Goal: Task Accomplishment & Management: Use online tool/utility

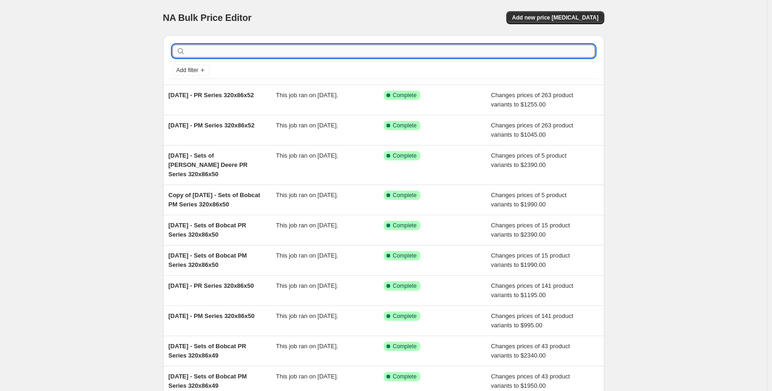
click at [192, 49] on input "text" at bounding box center [391, 51] width 408 height 13
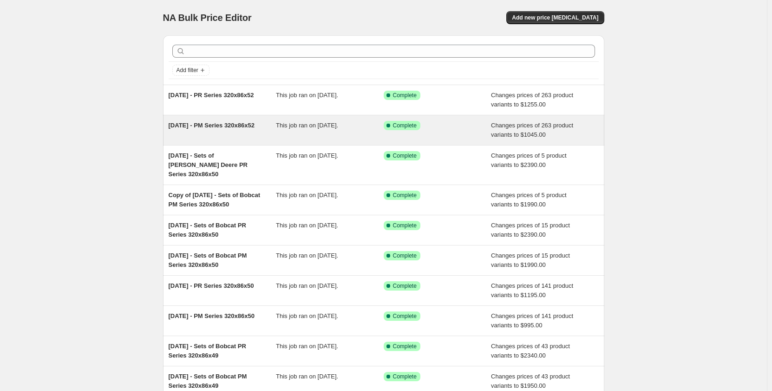
click at [248, 136] on div "[DATE] - PM Series 320x86x52" at bounding box center [223, 130] width 108 height 19
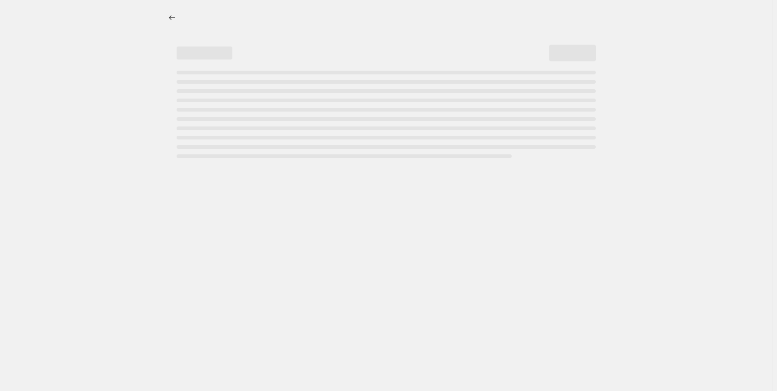
select select "pp"
select select "title"
select select "contains"
select select "title"
select select "contains"
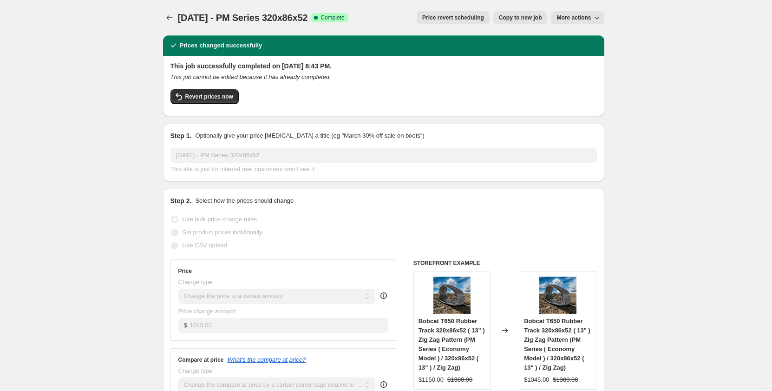
click at [510, 16] on span "Copy to new job" at bounding box center [520, 17] width 43 height 7
select select "pp"
select select "title"
select select "contains"
select select "title"
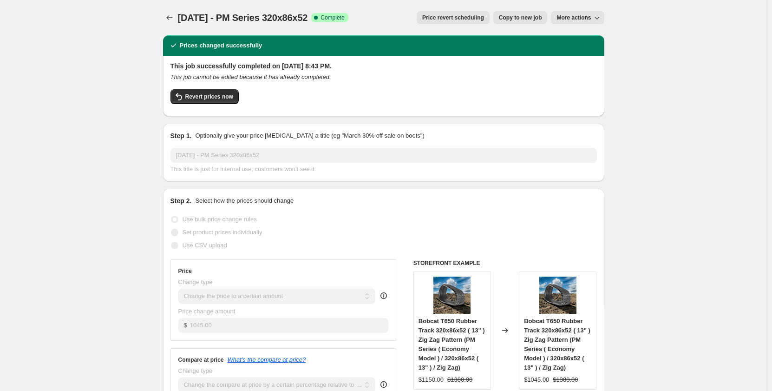
select select "contains"
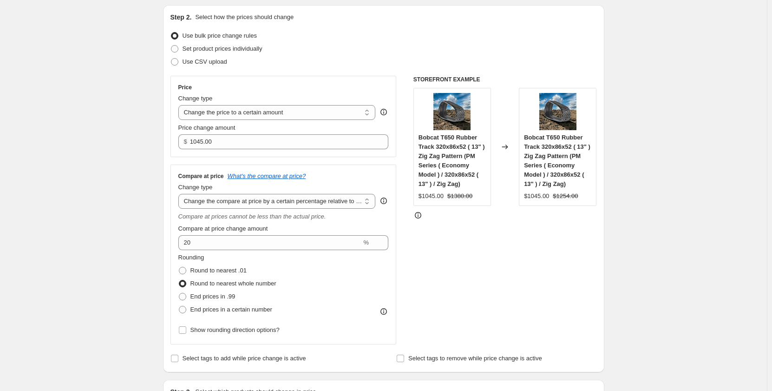
scroll to position [108, 0]
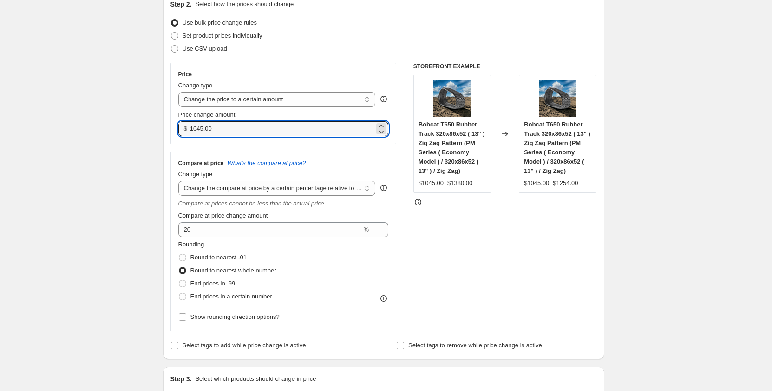
drag, startPoint x: 222, startPoint y: 130, endPoint x: 184, endPoint y: 137, distance: 39.3
click at [184, 137] on div "Price Change type Change the price to a certain amount Change the price by a ce…" at bounding box center [283, 103] width 226 height 81
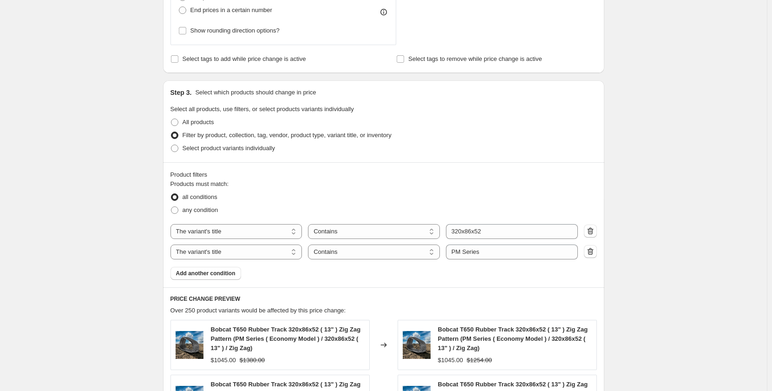
scroll to position [403, 0]
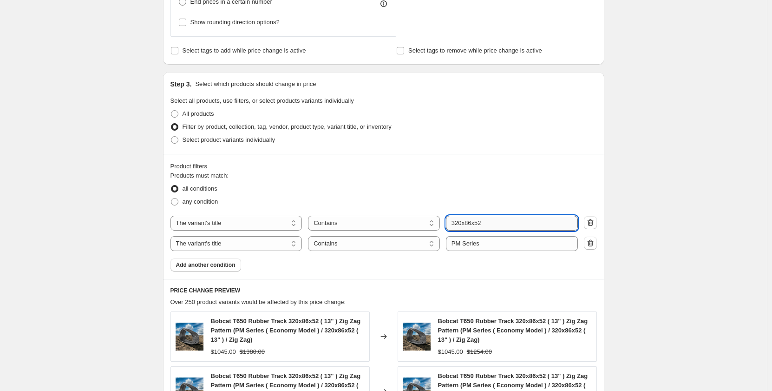
click at [496, 226] on input "320x86x52" at bounding box center [512, 223] width 132 height 15
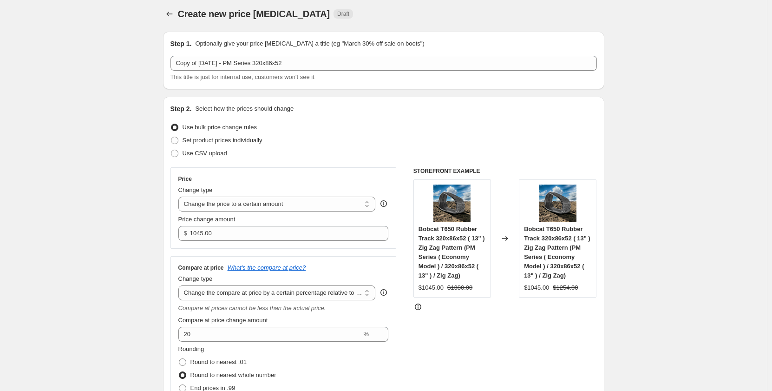
scroll to position [0, 0]
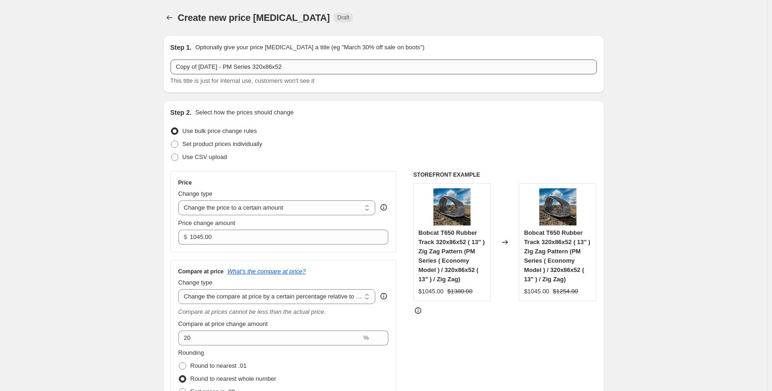
type input "320x86x53"
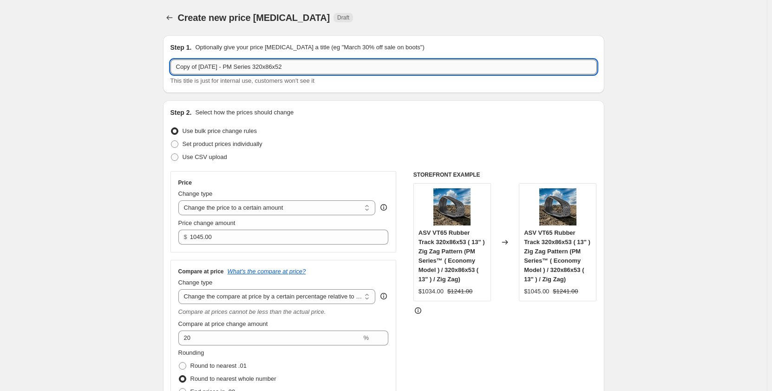
click at [305, 68] on input "Copy of [DATE] - PM Series 320x86x52" at bounding box center [383, 66] width 426 height 15
type input "Copy of [DATE] - PM Series 320x86x53"
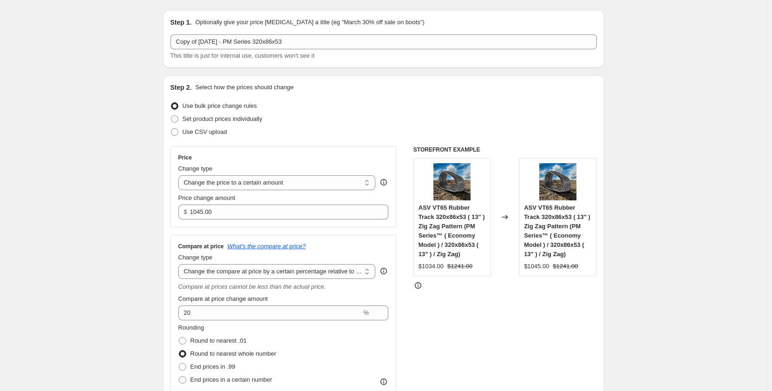
scroll to position [31, 0]
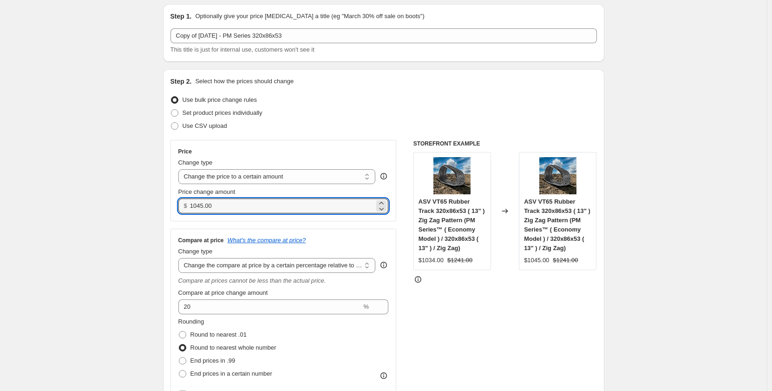
drag, startPoint x: 217, startPoint y: 208, endPoint x: 192, endPoint y: 215, distance: 25.6
click at [192, 215] on div "Price Change type Change the price to a certain amount Change the price by a ce…" at bounding box center [283, 180] width 226 height 81
type input "1195.00"
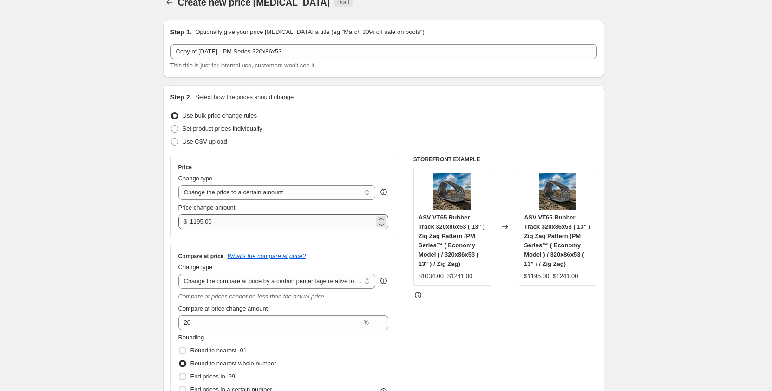
scroll to position [0, 0]
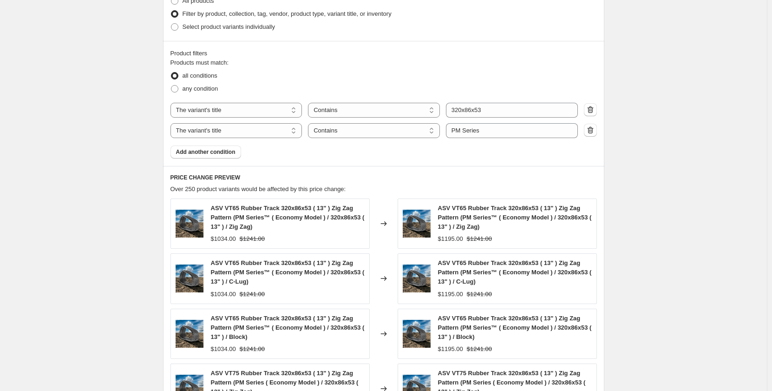
scroll to position [526, 0]
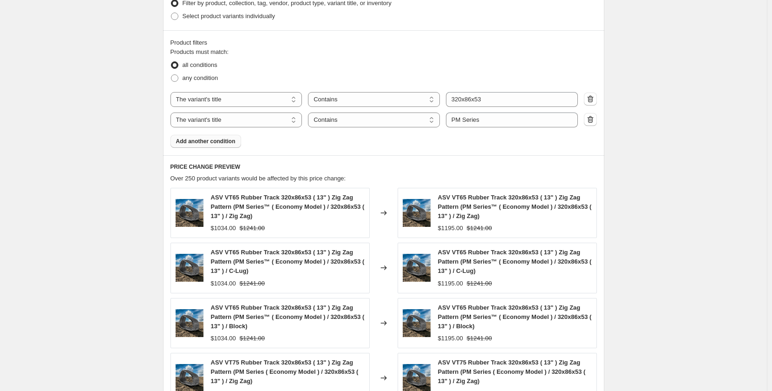
click at [214, 145] on span "Add another condition" at bounding box center [205, 140] width 59 height 7
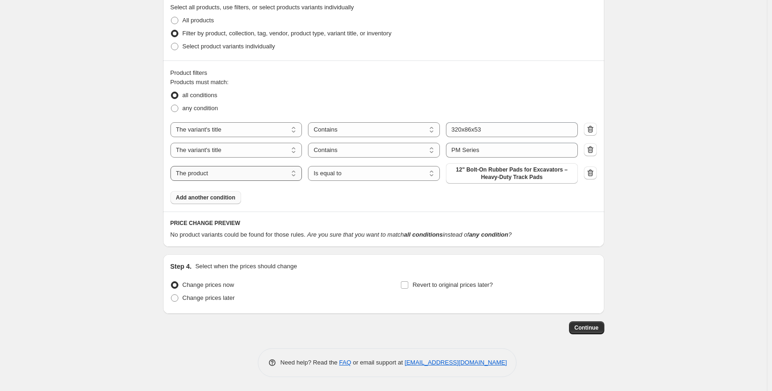
scroll to position [496, 0]
click at [366, 175] on select "Is equal to Is not equal to" at bounding box center [374, 173] width 132 height 15
select select "not_equal"
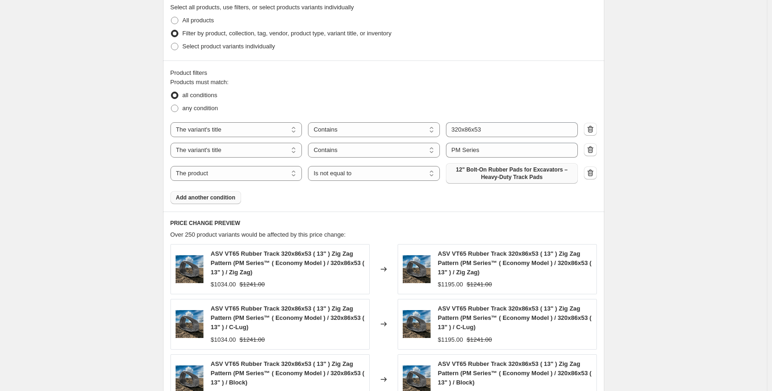
click at [481, 173] on span "12" Bolt-On Rubber Pads for Excavators – Heavy-Duty Track Pads" at bounding box center [511, 173] width 121 height 15
click at [259, 173] on select "The product The product's collection The product's tag The product's vendor The…" at bounding box center [236, 173] width 132 height 15
select select "tag"
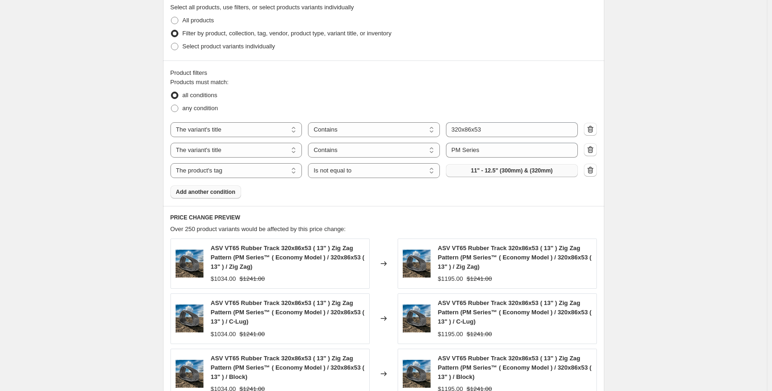
click at [491, 170] on span "11" - 12.5" (300mm) & (320mm)" at bounding box center [512, 170] width 82 height 7
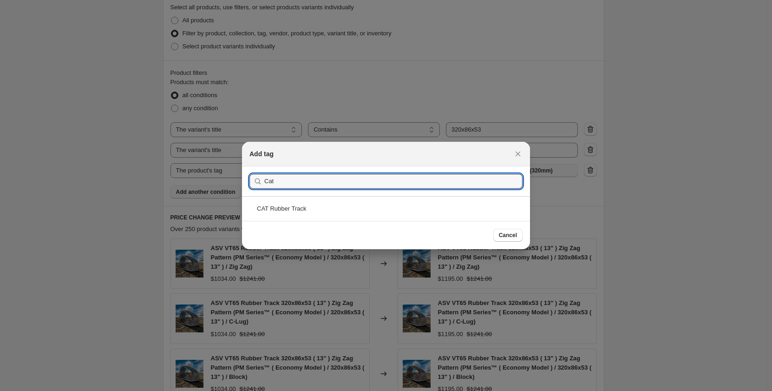
type input "Cat Track Sets"
click at [311, 204] on div "Cat Track Sets" at bounding box center [386, 208] width 288 height 25
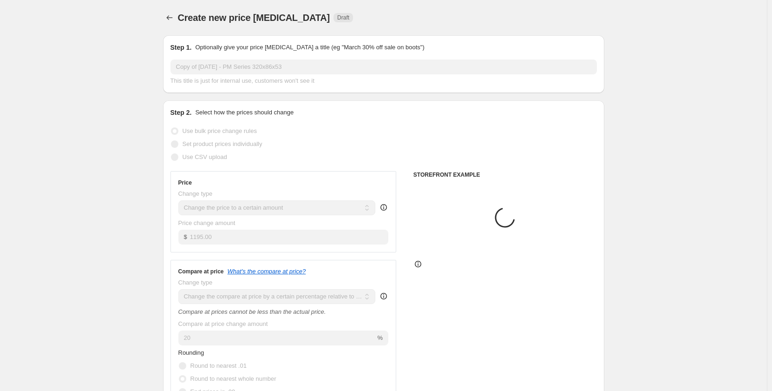
scroll to position [496, 0]
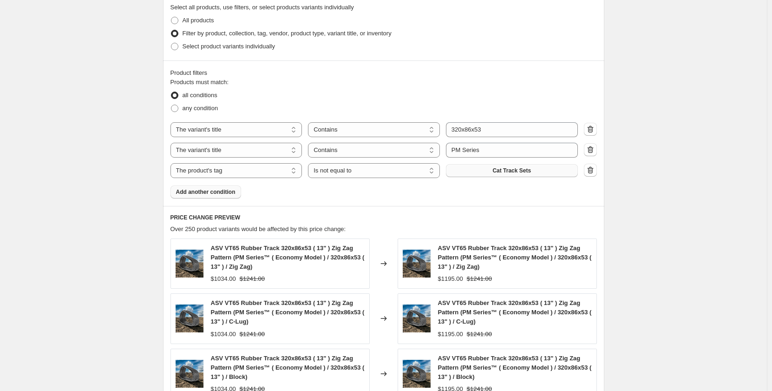
click at [209, 192] on span "Add another condition" at bounding box center [205, 191] width 59 height 7
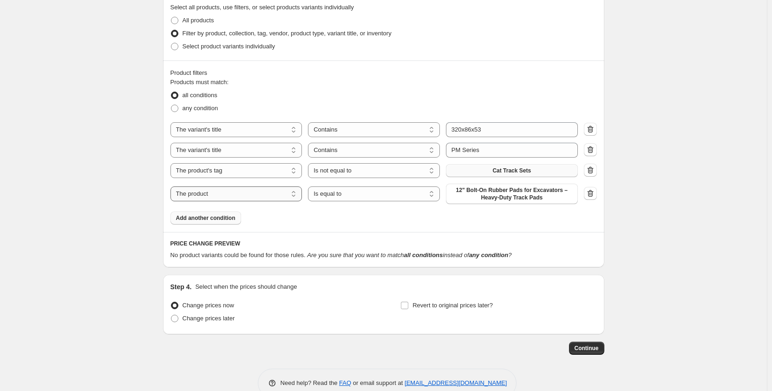
click at [284, 196] on select "The product The product's collection The product's tag The product's vendor The…" at bounding box center [236, 193] width 132 height 15
select select "tag"
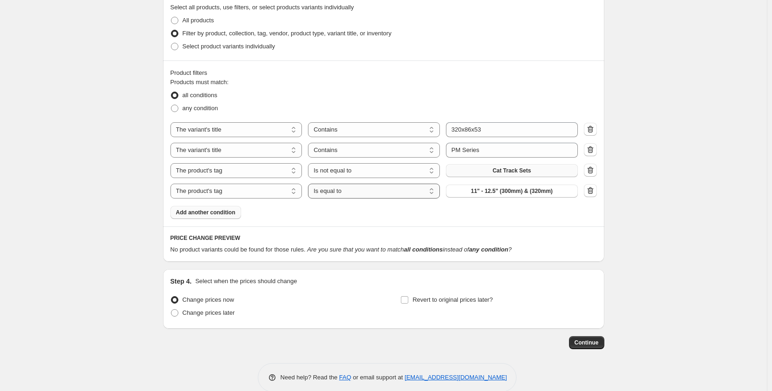
click at [356, 189] on select "Is equal to Is not equal to" at bounding box center [374, 190] width 132 height 15
select select "not_equal"
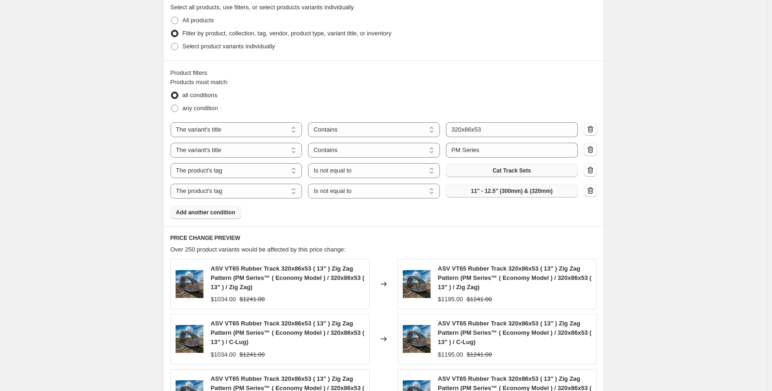
click at [467, 195] on button "11" - 12.5" (300mm) & (320mm)" at bounding box center [512, 190] width 132 height 13
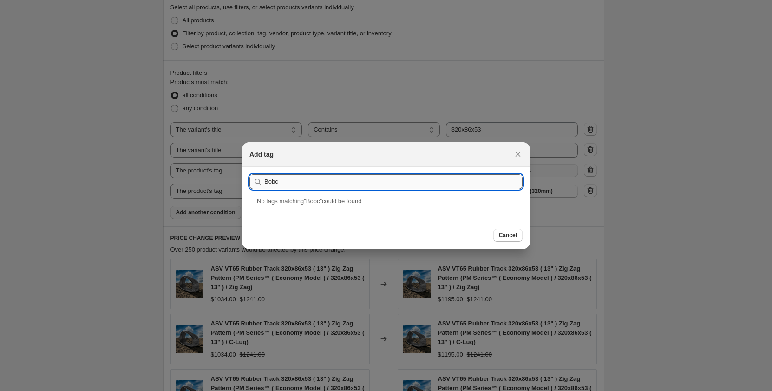
click at [283, 183] on input "Bobc" at bounding box center [393, 181] width 258 height 15
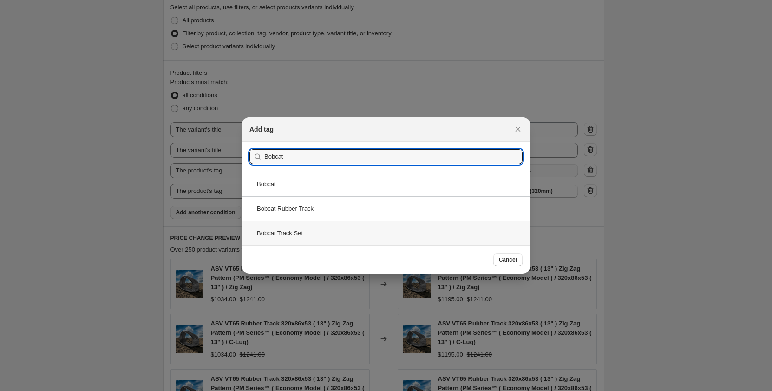
type input "Bobcat"
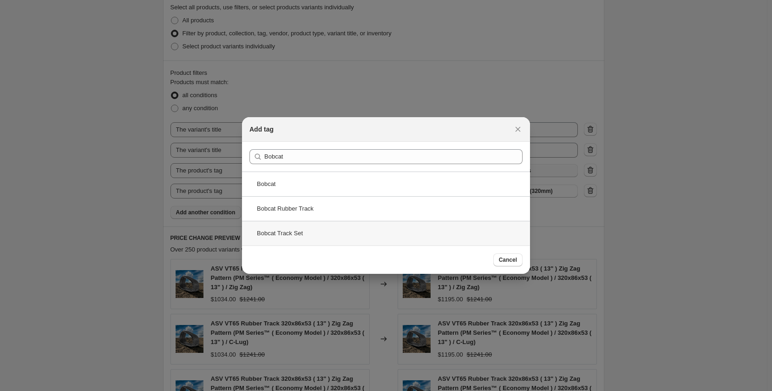
click at [303, 234] on div "Bobcat Track Set" at bounding box center [386, 233] width 288 height 25
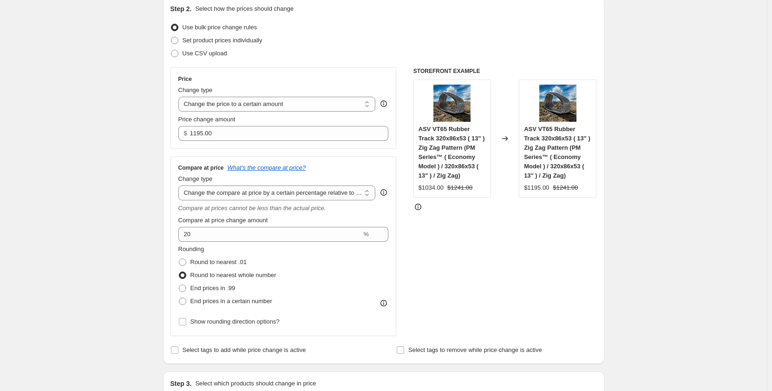
scroll to position [108, 0]
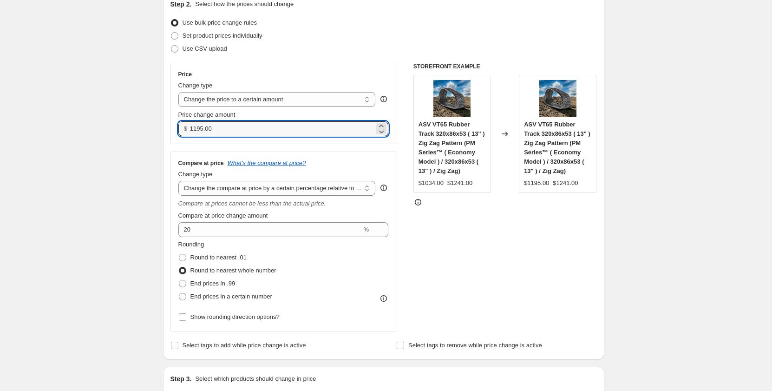
drag, startPoint x: 219, startPoint y: 127, endPoint x: 191, endPoint y: 132, distance: 28.3
click at [191, 132] on div "$ 1195.00" at bounding box center [283, 128] width 210 height 15
type input "9"
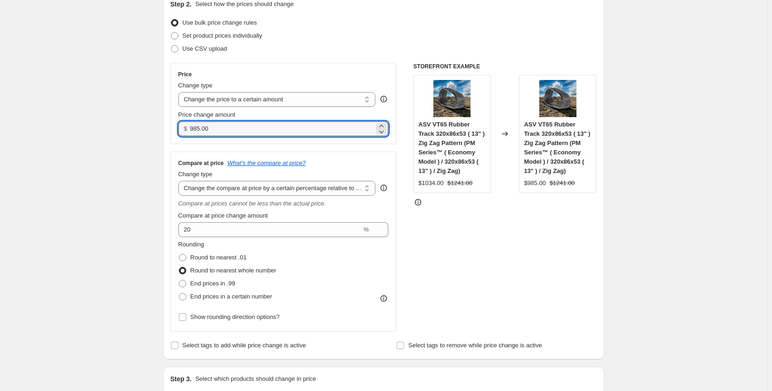
drag, startPoint x: 212, startPoint y: 129, endPoint x: 192, endPoint y: 133, distance: 20.8
click at [192, 133] on div "$ 985.00" at bounding box center [283, 128] width 210 height 15
drag, startPoint x: 212, startPoint y: 129, endPoint x: 190, endPoint y: 132, distance: 22.1
click at [190, 132] on div "$ 985.00" at bounding box center [283, 128] width 210 height 15
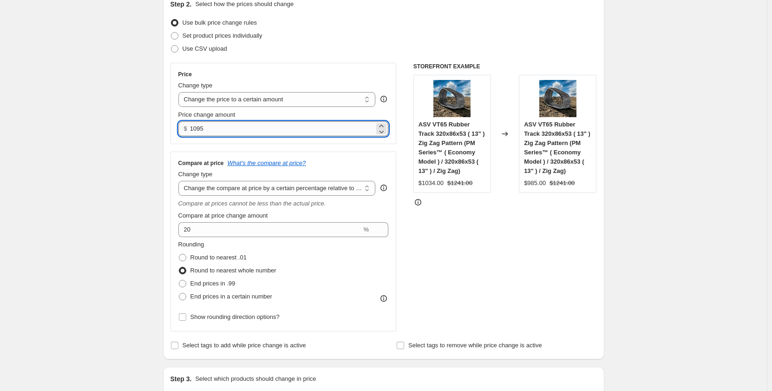
drag, startPoint x: 208, startPoint y: 131, endPoint x: 194, endPoint y: 132, distance: 13.5
click at [194, 132] on input "1095" at bounding box center [282, 128] width 184 height 15
click at [217, 127] on input "1095" at bounding box center [282, 128] width 184 height 15
click at [199, 130] on input "1095" at bounding box center [282, 128] width 184 height 15
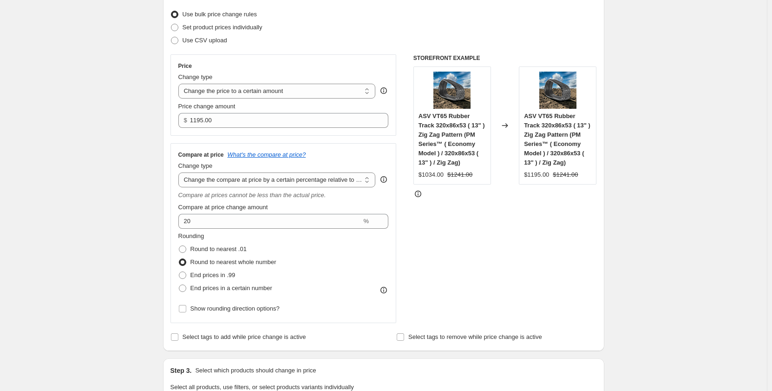
scroll to position [124, 0]
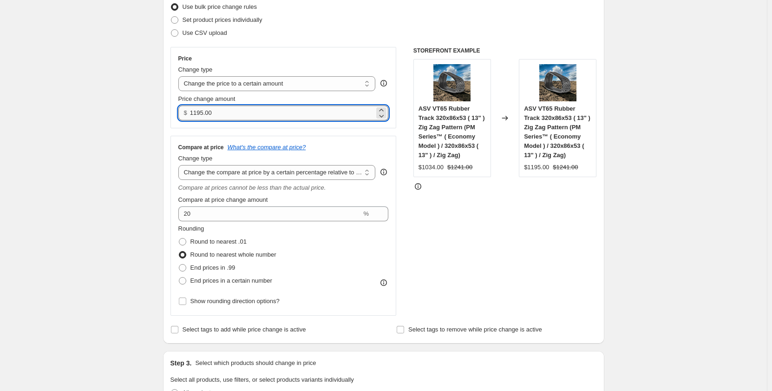
drag, startPoint x: 219, startPoint y: 114, endPoint x: 193, endPoint y: 119, distance: 26.5
click at [193, 119] on input "1195.00" at bounding box center [282, 112] width 184 height 15
drag, startPoint x: 216, startPoint y: 116, endPoint x: 184, endPoint y: 118, distance: 32.2
click at [184, 118] on div "$ 1195.00" at bounding box center [283, 112] width 210 height 15
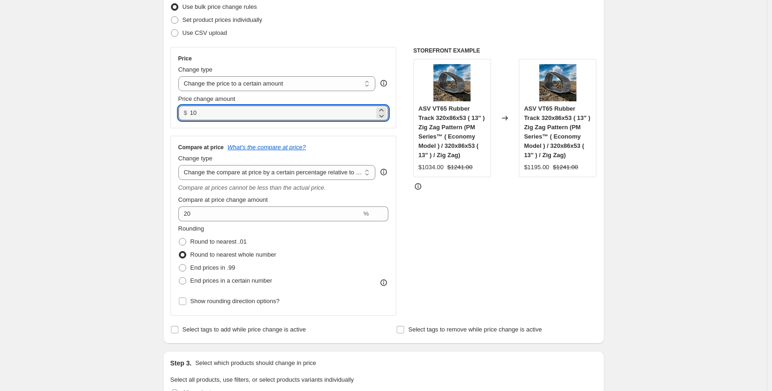
type input "1"
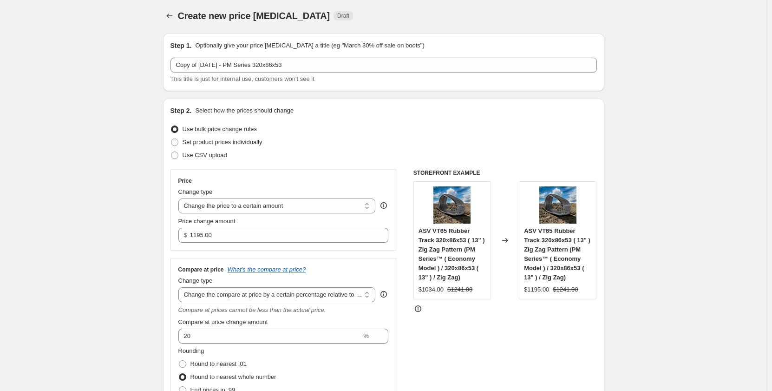
scroll to position [0, 0]
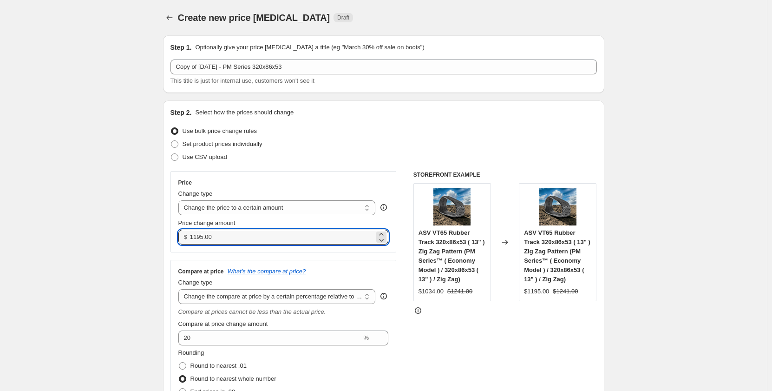
drag, startPoint x: 215, startPoint y: 238, endPoint x: 175, endPoint y: 239, distance: 39.5
click at [175, 239] on div "Price Change type Change the price to a certain amount Change the price by a ce…" at bounding box center [283, 211] width 226 height 81
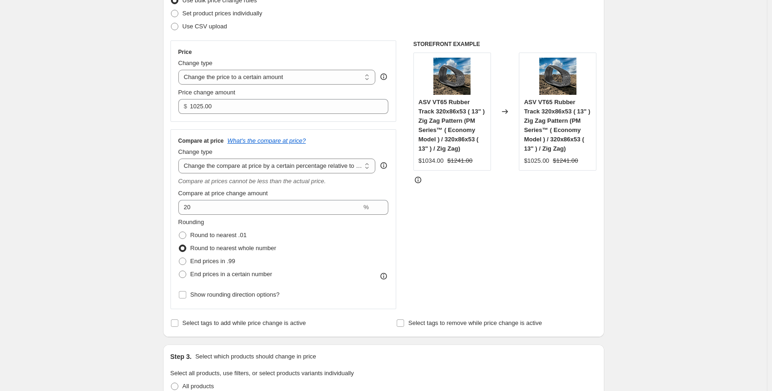
scroll to position [155, 0]
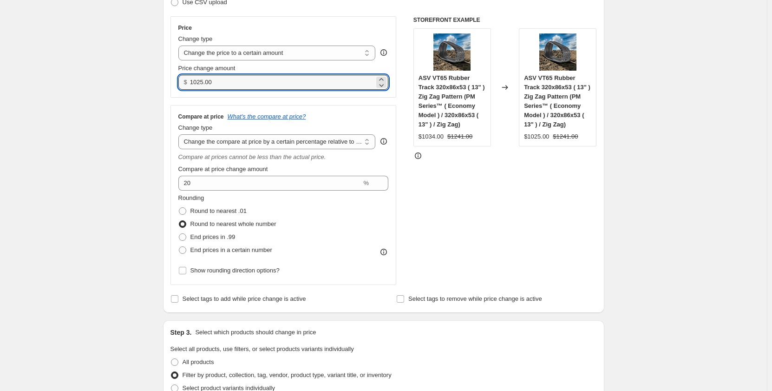
drag, startPoint x: 225, startPoint y: 84, endPoint x: 190, endPoint y: 85, distance: 35.3
click at [190, 85] on div "$ 1025.00" at bounding box center [283, 82] width 210 height 15
click at [248, 80] on input "1" at bounding box center [282, 82] width 184 height 15
drag, startPoint x: 246, startPoint y: 82, endPoint x: 188, endPoint y: 85, distance: 58.2
click at [188, 85] on div "$ 1" at bounding box center [283, 82] width 210 height 15
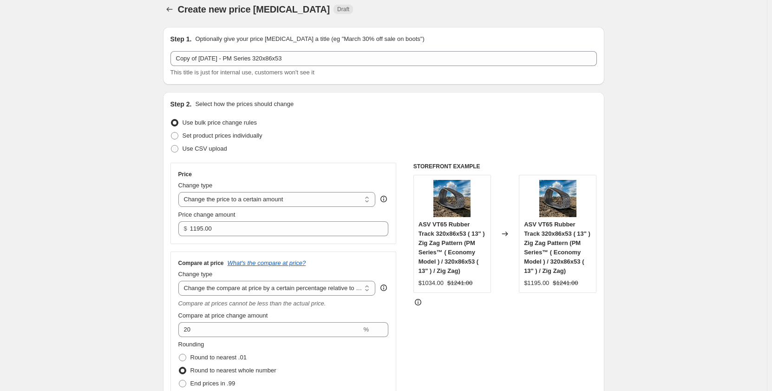
scroll to position [0, 0]
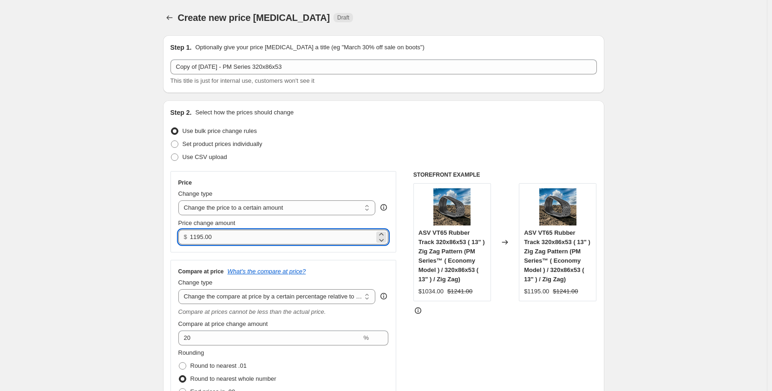
click at [216, 238] on input "1195.00" at bounding box center [282, 236] width 184 height 15
drag, startPoint x: 219, startPoint y: 236, endPoint x: 177, endPoint y: 239, distance: 42.8
click at [177, 239] on div "Price Change type Change the price to a certain amount Change the price by a ce…" at bounding box center [283, 211] width 226 height 81
click at [203, 238] on input "1095.00" at bounding box center [282, 236] width 184 height 15
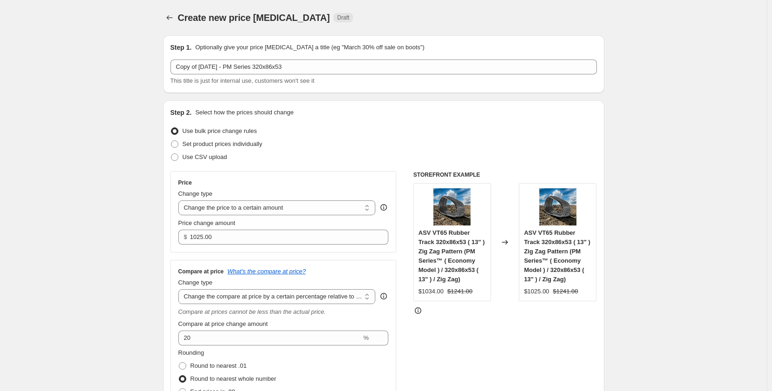
drag, startPoint x: 207, startPoint y: 240, endPoint x: 198, endPoint y: 242, distance: 9.0
click at [198, 242] on input "1025.00" at bounding box center [282, 236] width 184 height 15
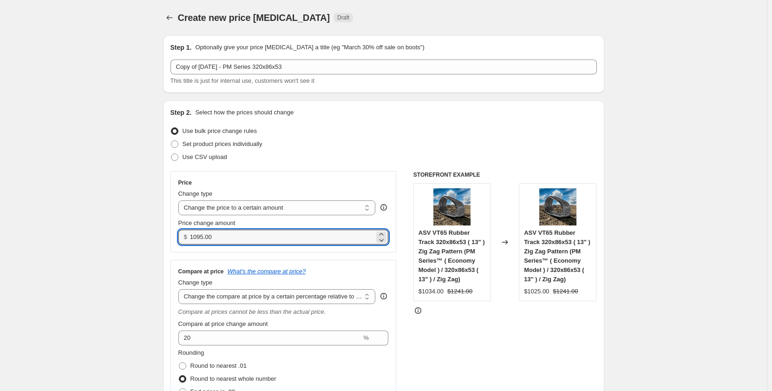
type input "1095.00"
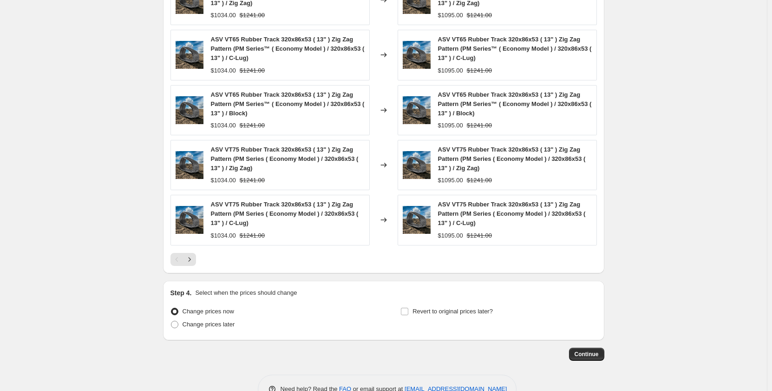
scroll to position [806, 0]
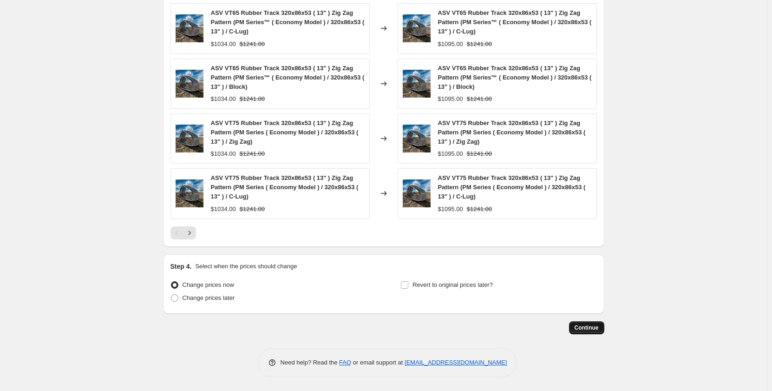
click at [589, 329] on span "Continue" at bounding box center [587, 327] width 24 height 7
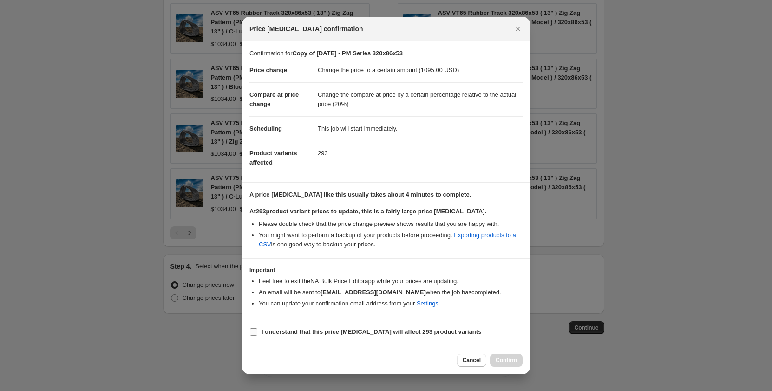
click at [252, 333] on input "I understand that this price [MEDICAL_DATA] will affect 293 product variants" at bounding box center [253, 331] width 7 height 7
checkbox input "true"
click at [500, 361] on span "Confirm" at bounding box center [506, 359] width 21 height 7
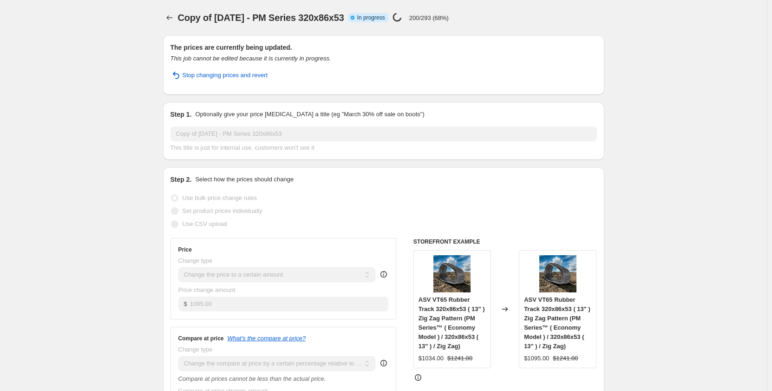
select select "pp"
select select "title"
select select "contains"
select select "title"
select select "contains"
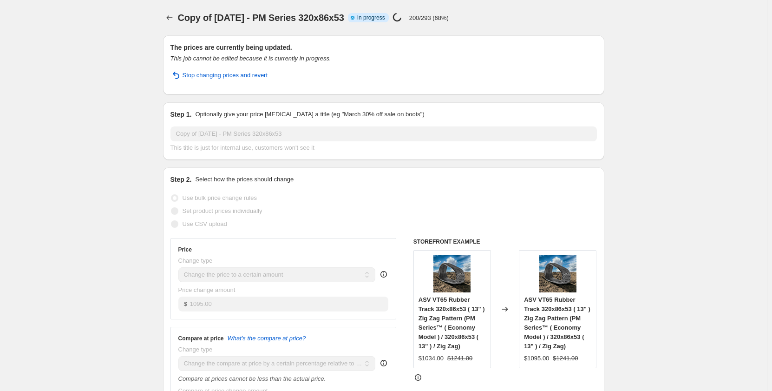
select select "tag"
select select "not_equal"
select select "tag"
select select "not_equal"
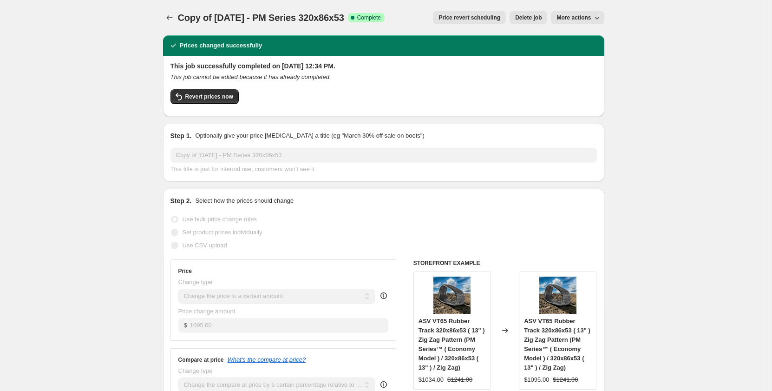
click at [563, 18] on span "More actions" at bounding box center [573, 17] width 34 height 7
click at [565, 37] on span "Copy to new job" at bounding box center [579, 36] width 43 height 7
select select "pp"
select select "title"
select select "contains"
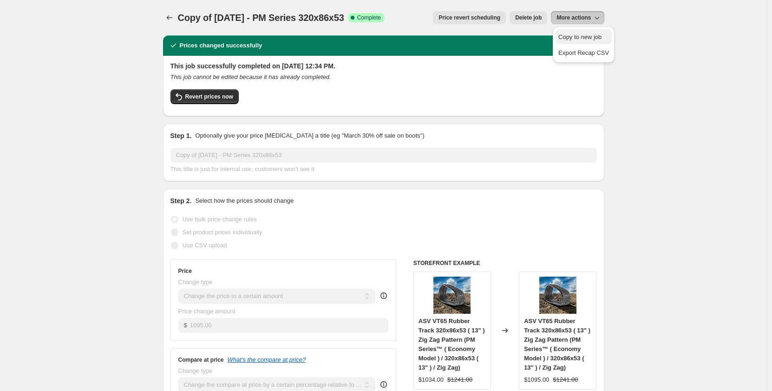
select select "title"
select select "contains"
select select "tag"
select select "not_equal"
select select "tag"
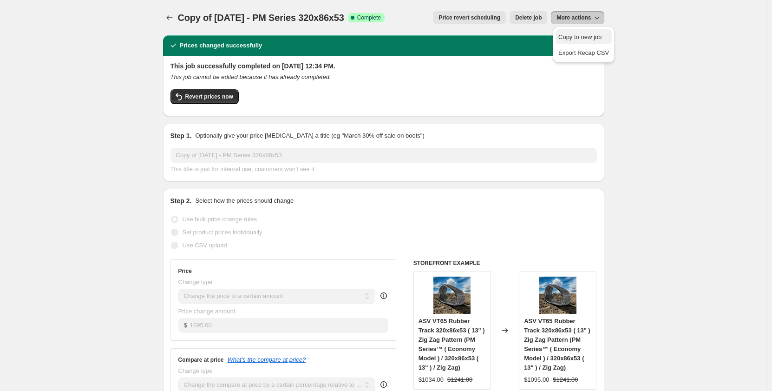
select select "not_equal"
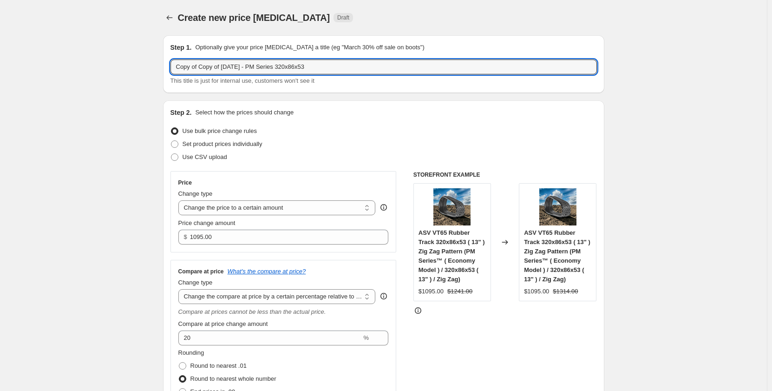
drag, startPoint x: 226, startPoint y: 67, endPoint x: 165, endPoint y: 71, distance: 61.0
click at [165, 71] on div "Step 1. Optionally give your price [MEDICAL_DATA] a title (eg "March 30% off sa…" at bounding box center [383, 64] width 441 height 58
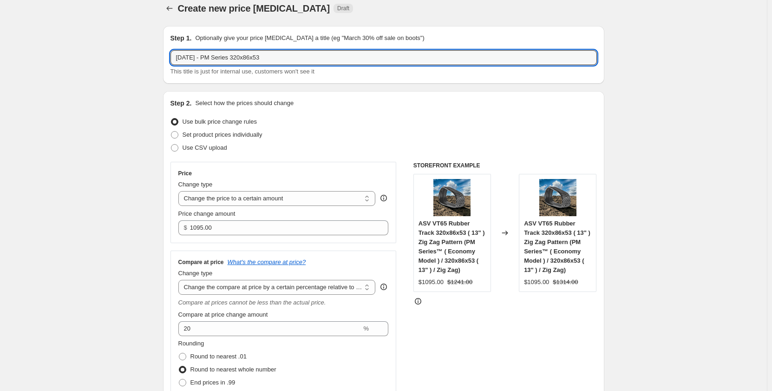
scroll to position [31, 0]
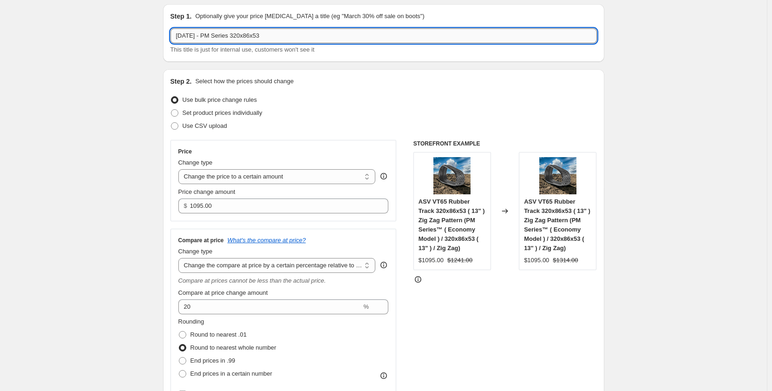
click at [218, 37] on input "[DATE] - PM Series 320x86x53" at bounding box center [383, 35] width 426 height 15
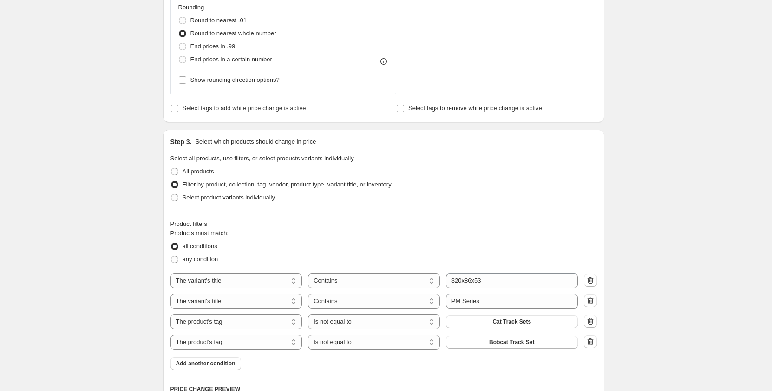
scroll to position [387, 0]
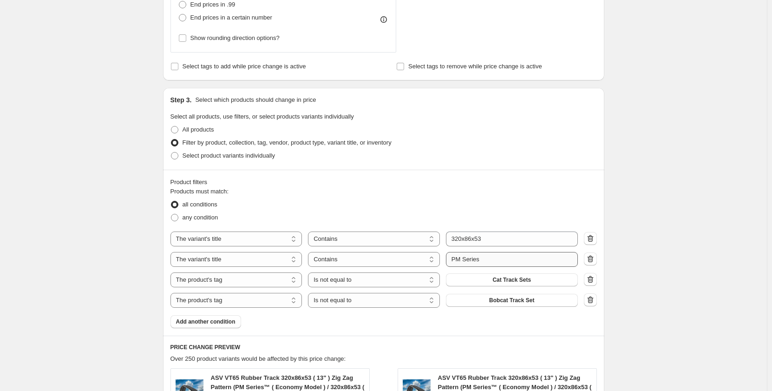
type input "[DATE] - PR Series 320x86x53"
click at [461, 260] on input "PM Series" at bounding box center [512, 259] width 132 height 15
type input "PR Series"
click at [93, 252] on div "Create new price [MEDICAL_DATA]. This page is ready Create new price [MEDICAL_D…" at bounding box center [383, 211] width 767 height 1197
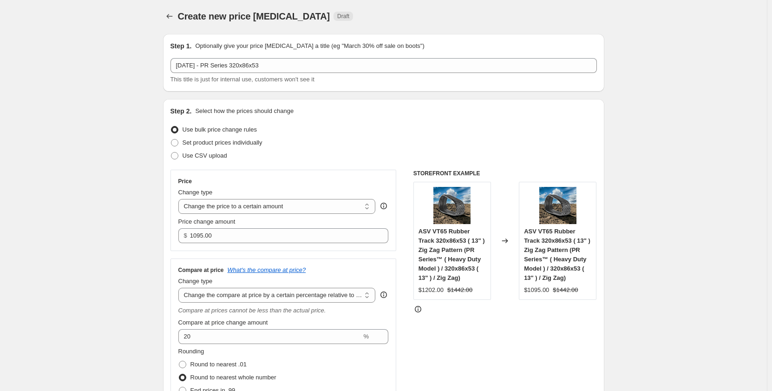
scroll to position [0, 0]
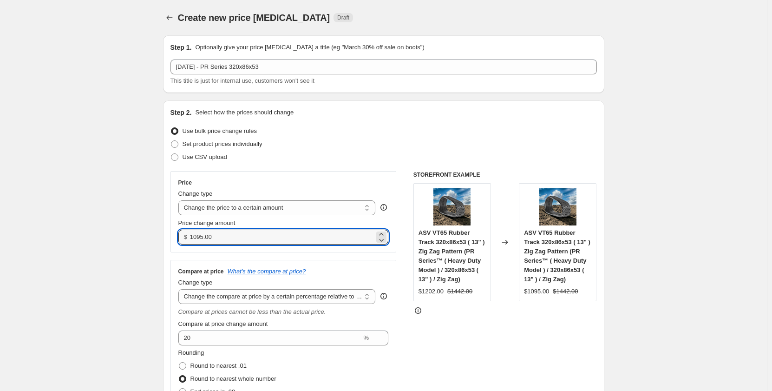
drag, startPoint x: 227, startPoint y: 236, endPoint x: 170, endPoint y: 244, distance: 58.1
click at [170, 244] on div "Step 2. Select how the prices should change Use bulk price change rules Set pro…" at bounding box center [383, 283] width 441 height 367
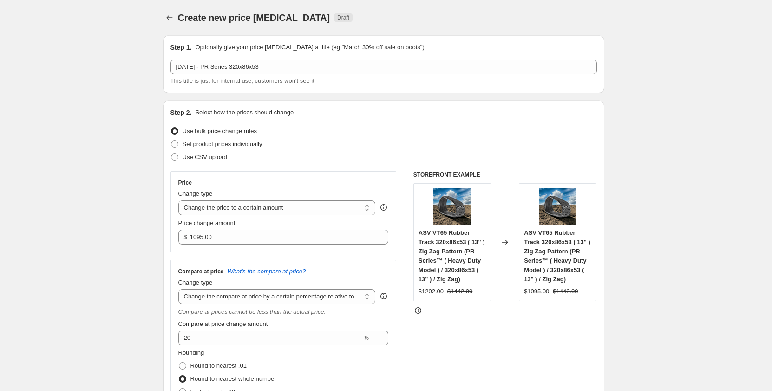
click at [221, 237] on input "1095.00" at bounding box center [282, 236] width 184 height 15
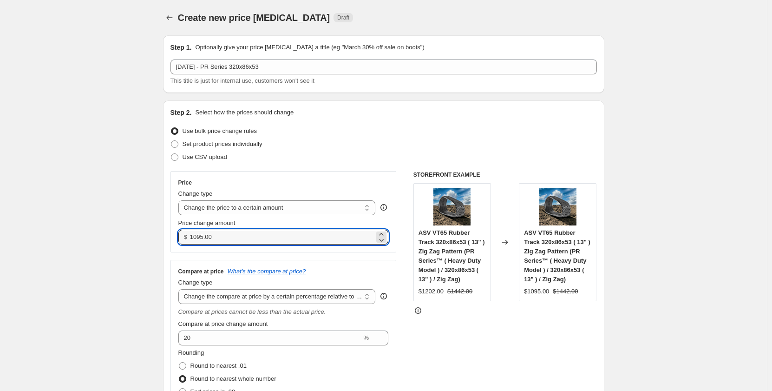
click at [219, 236] on input "1095.00" at bounding box center [282, 236] width 184 height 15
drag, startPoint x: 225, startPoint y: 239, endPoint x: 174, endPoint y: 242, distance: 51.7
click at [174, 242] on div "Price Change type Change the price to a certain amount Change the price by a ce…" at bounding box center [283, 211] width 226 height 81
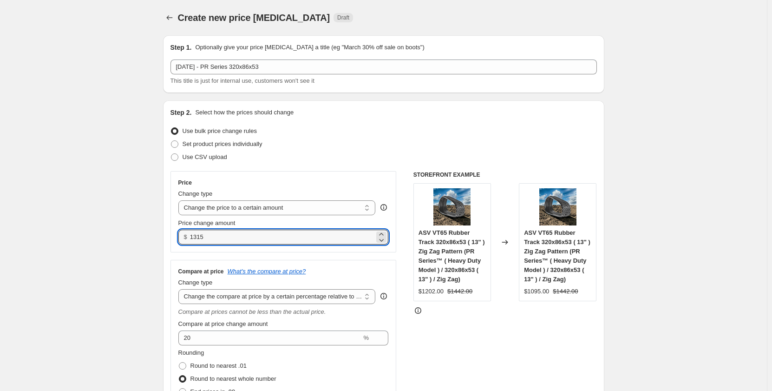
type input "1315.00"
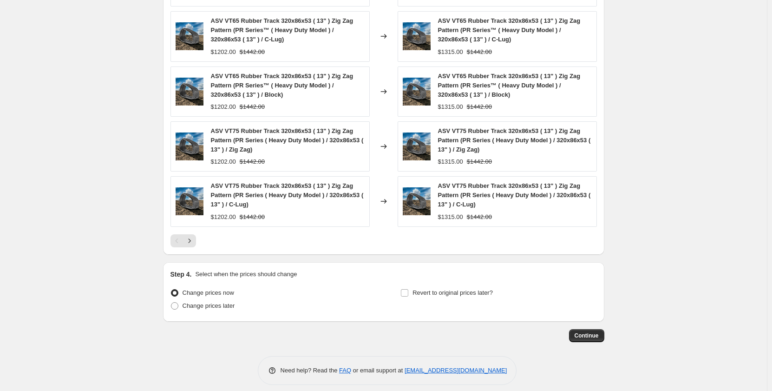
scroll to position [806, 0]
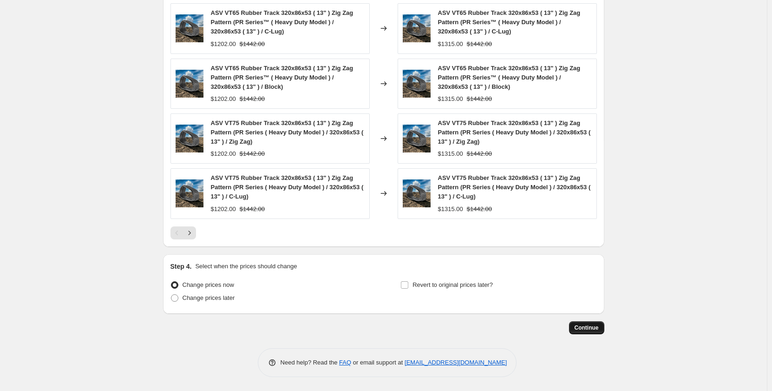
click at [575, 326] on button "Continue" at bounding box center [586, 327] width 35 height 13
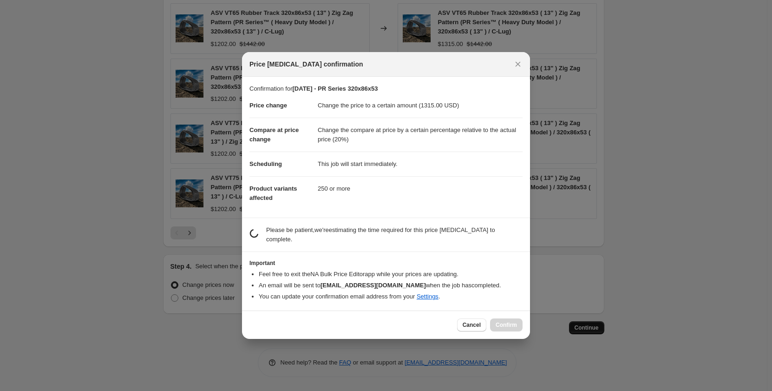
scroll to position [0, 0]
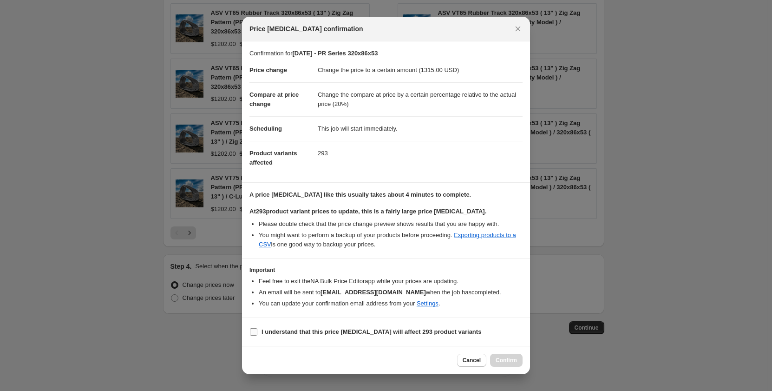
click at [254, 331] on input "I understand that this price [MEDICAL_DATA] will affect 293 product variants" at bounding box center [253, 331] width 7 height 7
checkbox input "true"
click at [504, 362] on span "Confirm" at bounding box center [506, 359] width 21 height 7
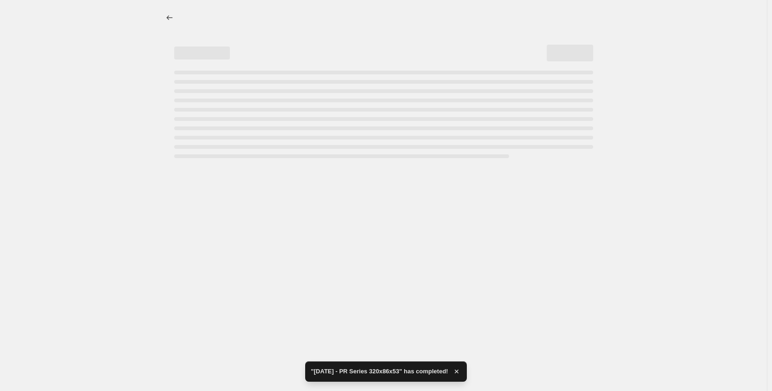
select select "pp"
select select "title"
select select "contains"
select select "title"
select select "contains"
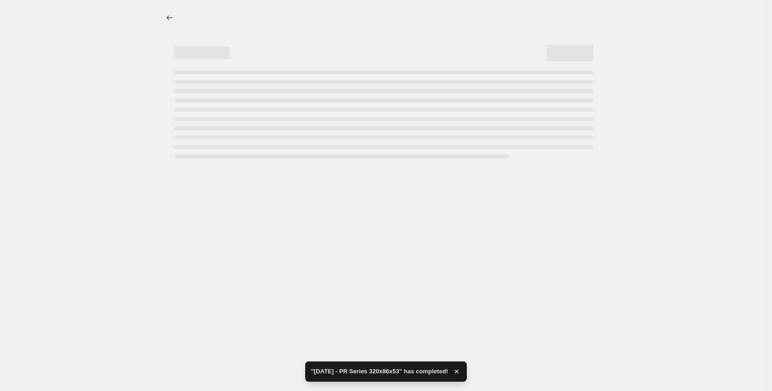
select select "tag"
select select "not_equal"
select select "tag"
select select "not_equal"
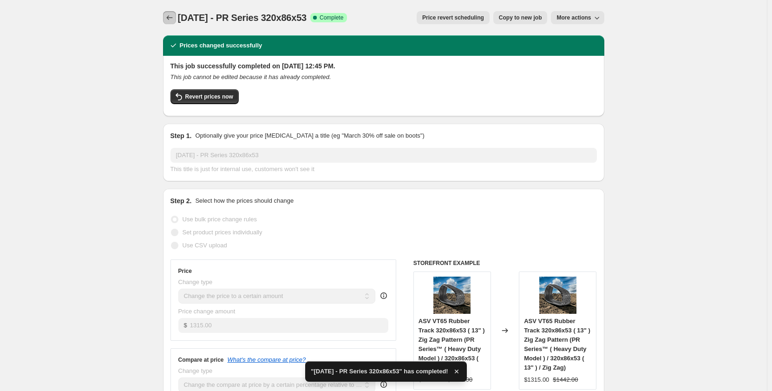
click at [170, 14] on icon "Price change jobs" at bounding box center [169, 17] width 9 height 9
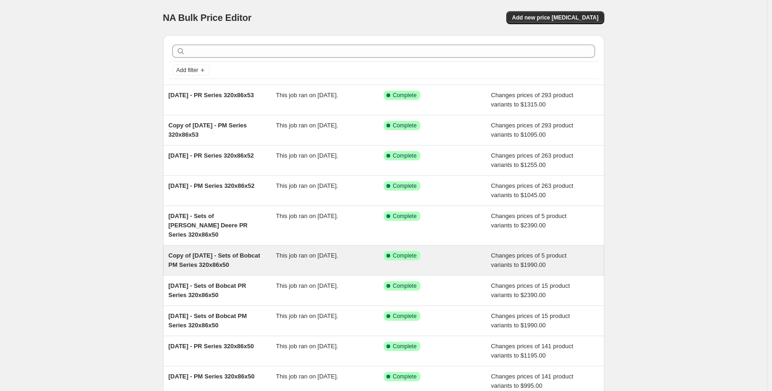
click at [287, 254] on span "This job ran on [DATE]." at bounding box center [307, 255] width 62 height 7
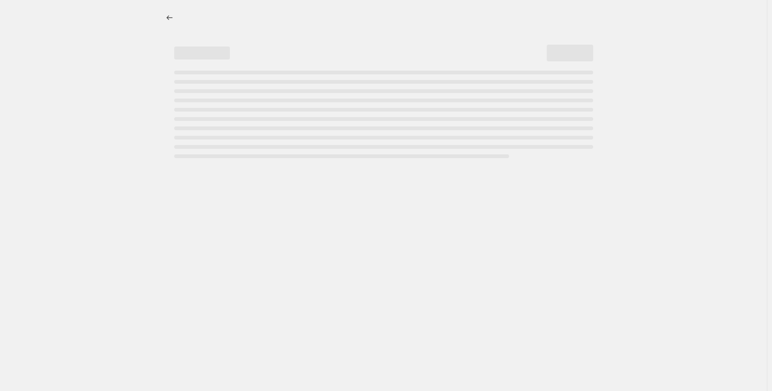
select select "pp"
select select "title"
select select "contains"
select select "title"
select select "contains"
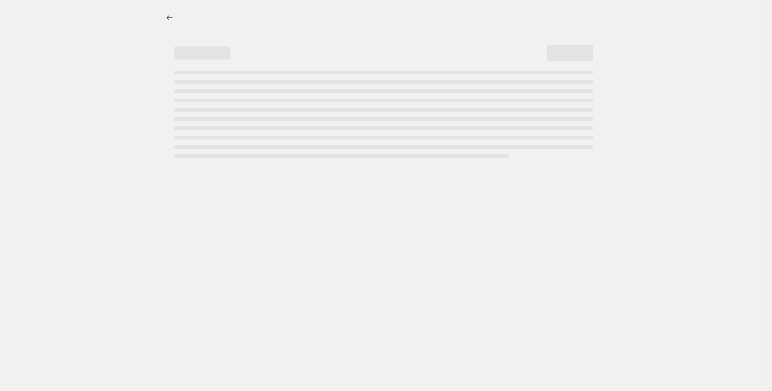
select select "tag"
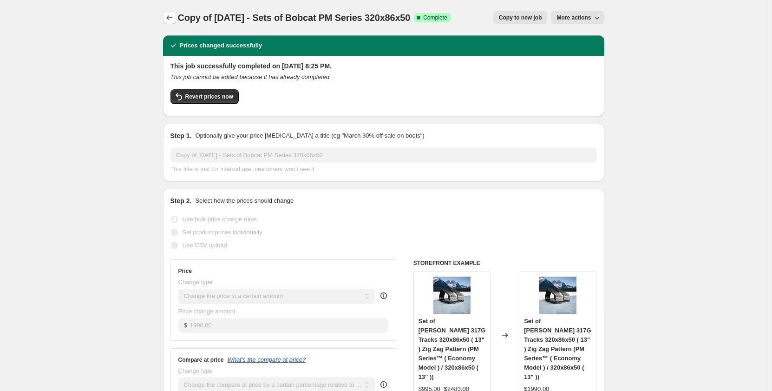
click at [169, 15] on icon "Price change jobs" at bounding box center [169, 17] width 9 height 9
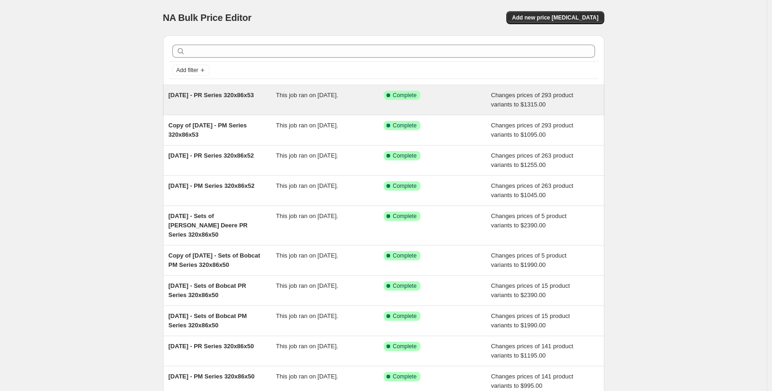
click at [287, 109] on div "[DATE] - PR Series 320x86x53 This job ran on [DATE]. Success Complete Complete …" at bounding box center [383, 100] width 441 height 30
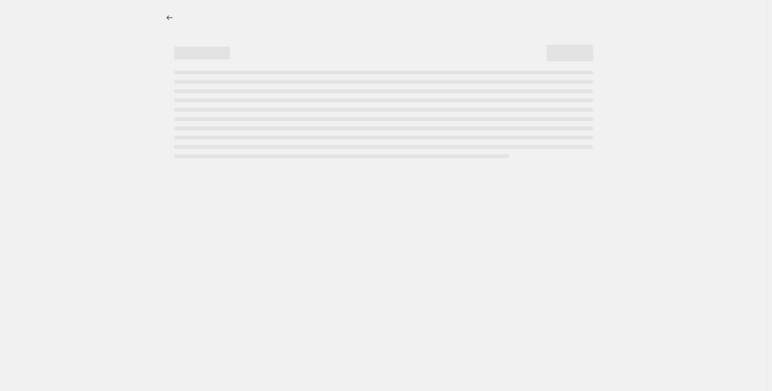
select select "pp"
select select "title"
select select "contains"
select select "title"
select select "contains"
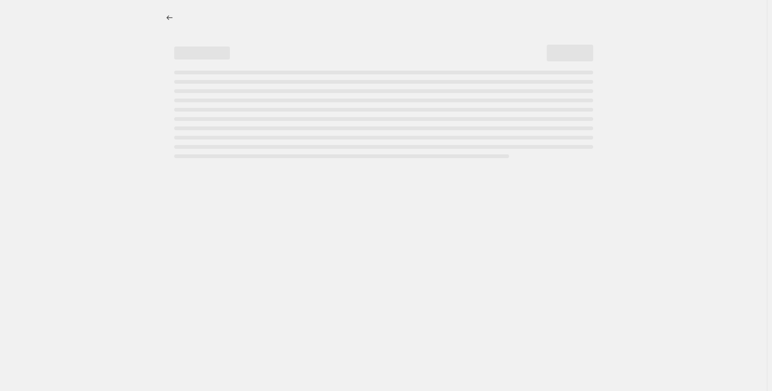
select select "tag"
select select "not_equal"
select select "tag"
select select "not_equal"
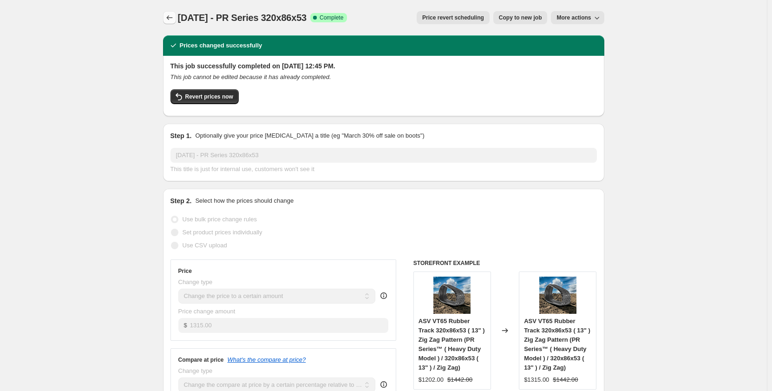
click at [168, 15] on icon "Price change jobs" at bounding box center [169, 17] width 9 height 9
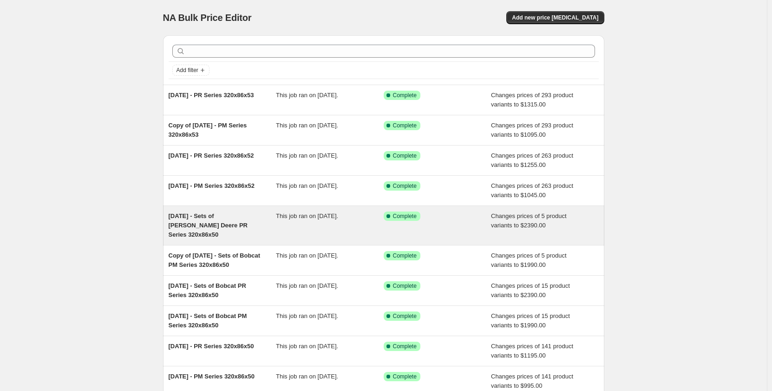
click at [325, 224] on div "This job ran on [DATE]." at bounding box center [330, 225] width 108 height 28
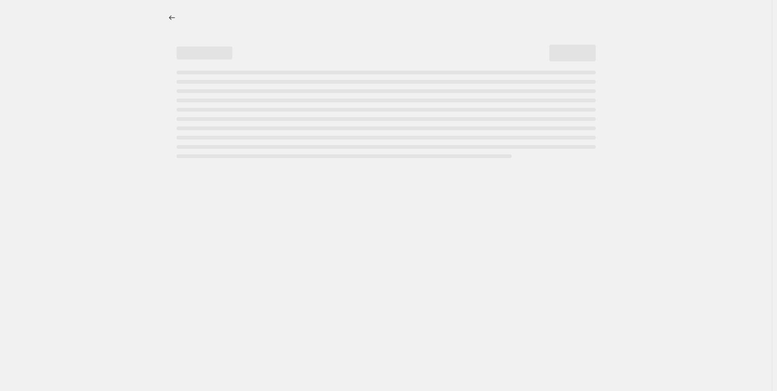
select select "pp"
select select "title"
select select "contains"
select select "title"
select select "contains"
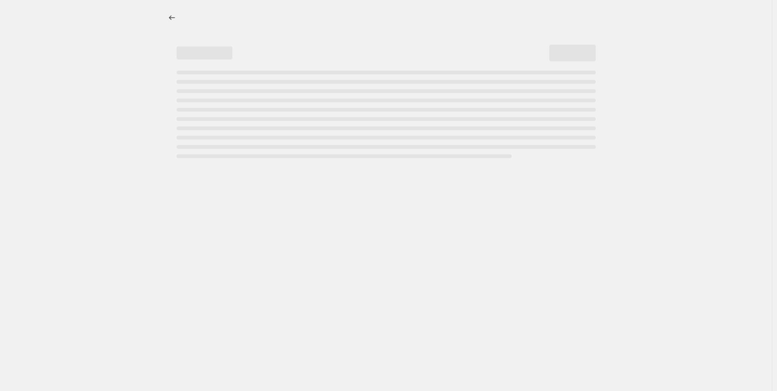
select select "tag"
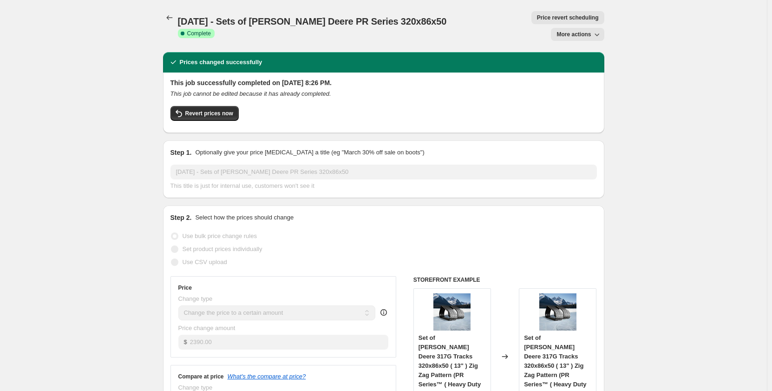
click at [573, 31] on span "More actions" at bounding box center [573, 34] width 34 height 7
click at [563, 36] on span "Copy to new job" at bounding box center [579, 36] width 43 height 7
select select "pp"
select select "title"
select select "contains"
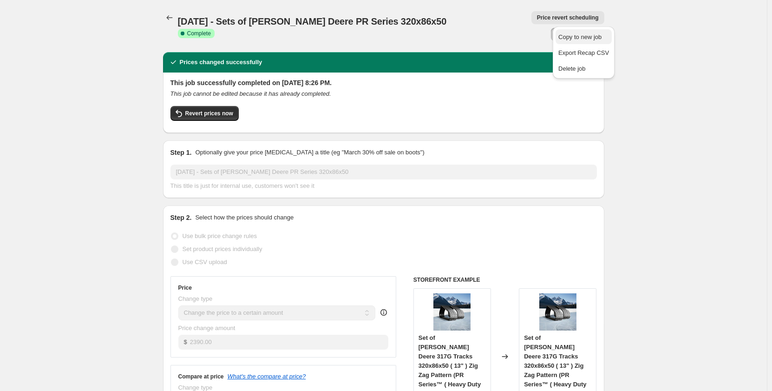
select select "title"
select select "contains"
select select "tag"
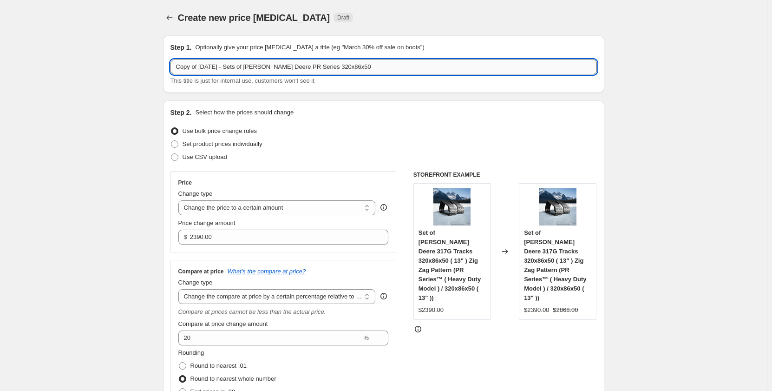
click at [296, 66] on input "Copy of [DATE] - Sets of [PERSON_NAME] Deere PR Series 320x86x50" at bounding box center [383, 66] width 426 height 15
click at [358, 65] on input "Copy of [DATE] - Sets of [PERSON_NAME] Deere PM Series 320x86x50" at bounding box center [383, 66] width 426 height 15
drag, startPoint x: 202, startPoint y: 68, endPoint x: 135, endPoint y: 70, distance: 66.9
drag, startPoint x: 236, startPoint y: 65, endPoint x: 266, endPoint y: 69, distance: 30.4
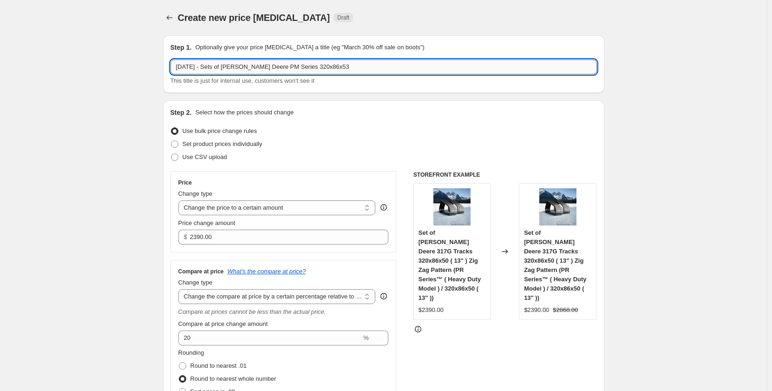
click at [266, 69] on input "[DATE] - Sets of [PERSON_NAME] Deere PM Series 320x86x53" at bounding box center [383, 66] width 426 height 15
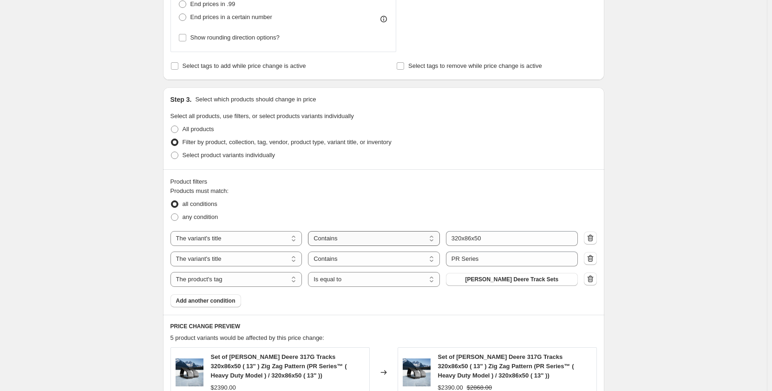
scroll to position [433, 0]
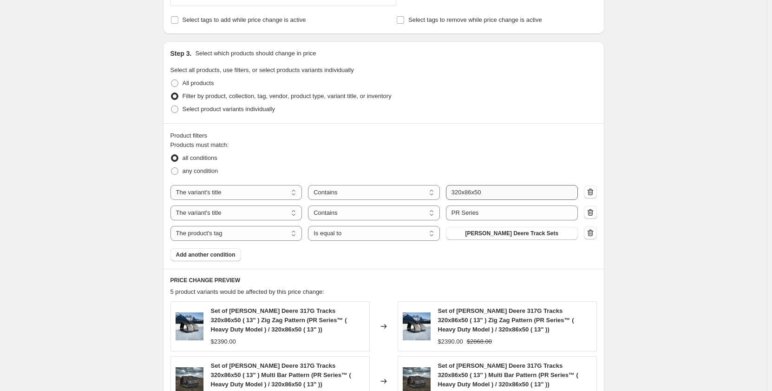
type input "[DATE] - Sets of Bobcat and Cat PM Series 320x86x53"
click at [495, 190] on input "320x86x50" at bounding box center [512, 192] width 132 height 15
type input "320x86x53"
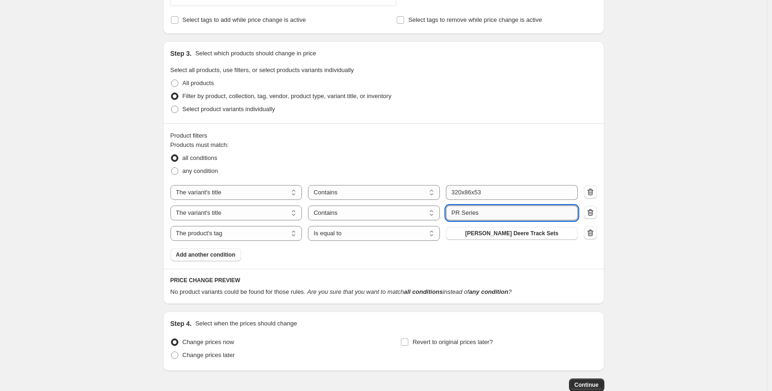
click at [461, 216] on input "PR Series" at bounding box center [512, 212] width 132 height 15
type input "PM Series"
click at [28, 239] on div "Create new price [MEDICAL_DATA]. This page is ready Create new price [MEDICAL_D…" at bounding box center [383, 7] width 767 height 881
click at [522, 234] on span "[PERSON_NAME] Deere Track Sets" at bounding box center [511, 232] width 93 height 7
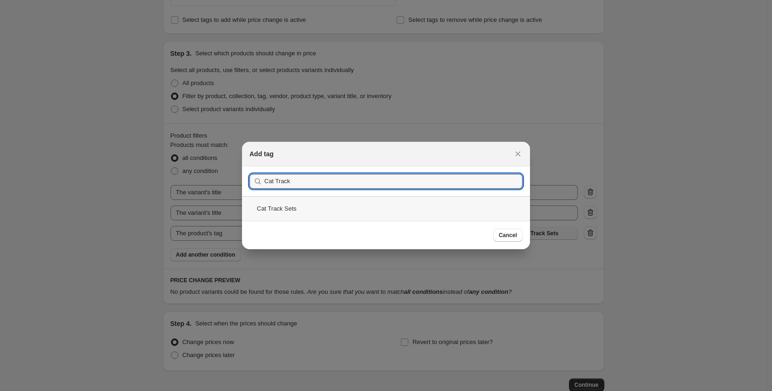
type input "Cat Track"
click at [308, 203] on div "Cat Track Sets" at bounding box center [386, 208] width 288 height 25
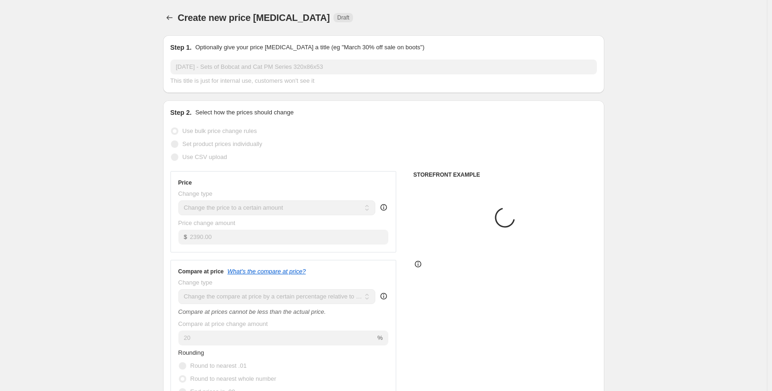
scroll to position [433, 0]
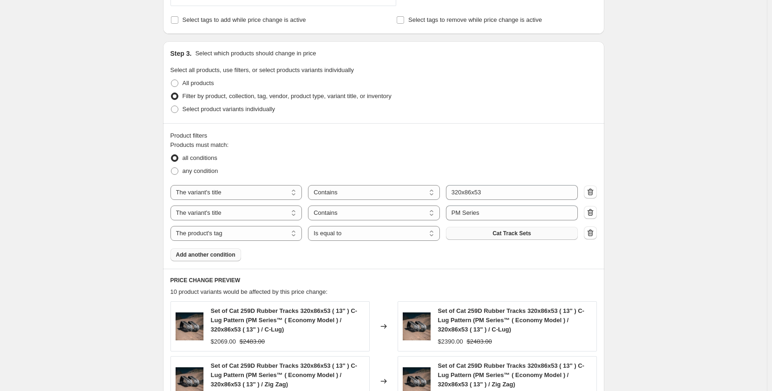
click at [226, 255] on span "Add another condition" at bounding box center [205, 254] width 59 height 7
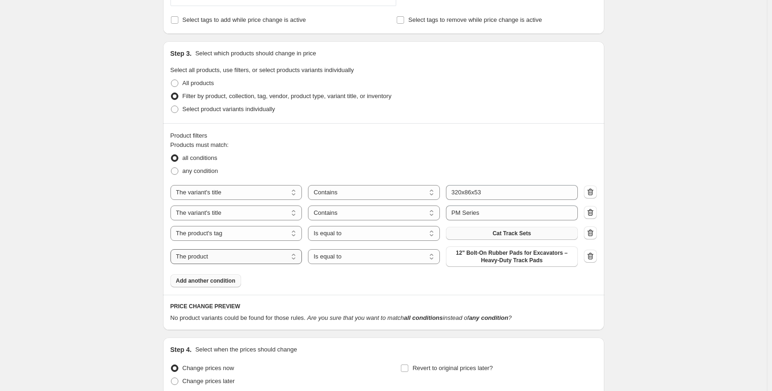
click at [239, 257] on select "The product The product's collection The product's tag The product's vendor The…" at bounding box center [236, 256] width 132 height 15
select select "tag"
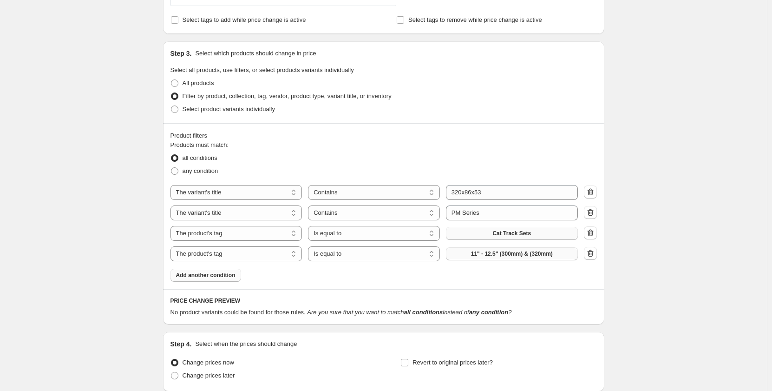
click at [468, 256] on button "11" - 12.5" (300mm) & (320mm)" at bounding box center [512, 253] width 132 height 13
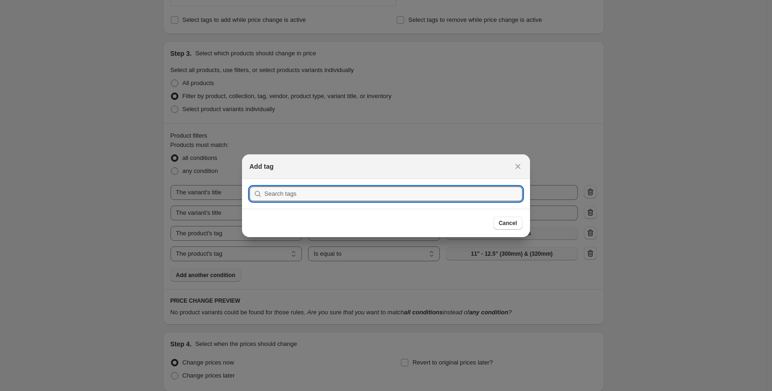
scroll to position [0, 0]
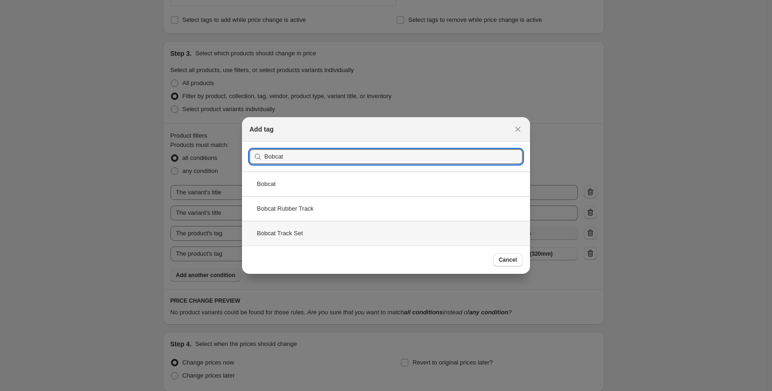
type input "Bobcat"
click at [312, 235] on div "Bobcat Track Set" at bounding box center [386, 233] width 288 height 25
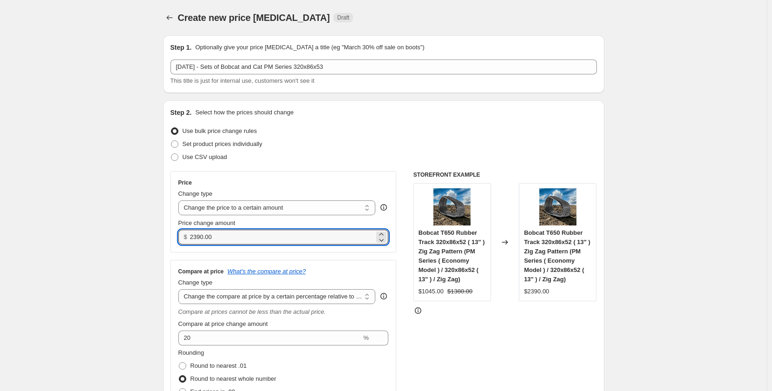
drag, startPoint x: 230, startPoint y: 239, endPoint x: 171, endPoint y: 242, distance: 59.1
click at [171, 242] on div "Step 2. Select how the prices should change Use bulk price change rules Set pro…" at bounding box center [383, 283] width 441 height 367
click at [209, 238] on input "0.00" at bounding box center [282, 236] width 184 height 15
drag, startPoint x: 207, startPoint y: 239, endPoint x: 177, endPoint y: 239, distance: 30.2
click at [177, 239] on div "Price Change type Change the price to a certain amount Change the price by a ce…" at bounding box center [283, 211] width 226 height 81
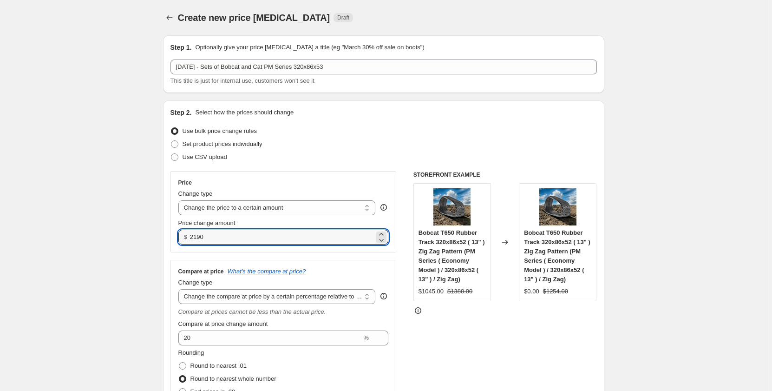
type input "2190.00"
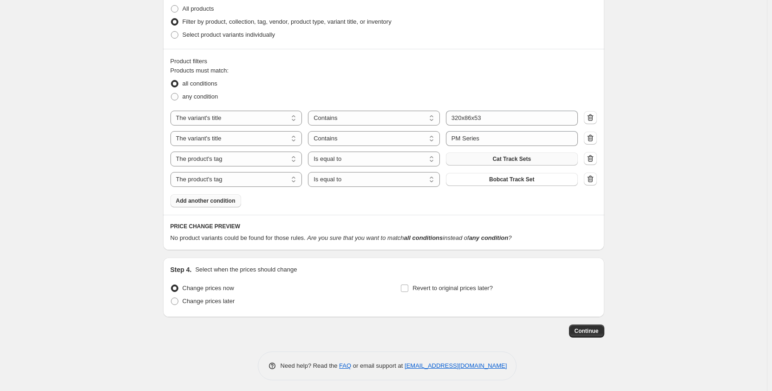
scroll to position [511, 0]
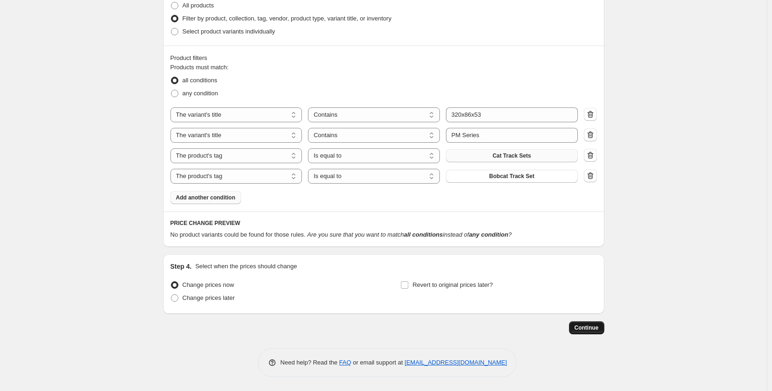
click at [582, 326] on span "Continue" at bounding box center [587, 327] width 24 height 7
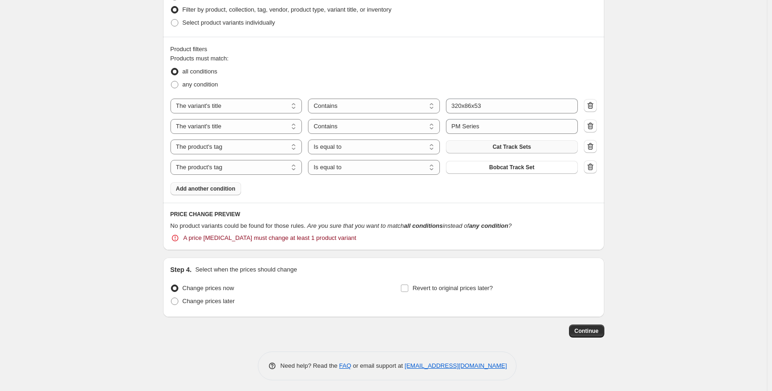
scroll to position [575, 0]
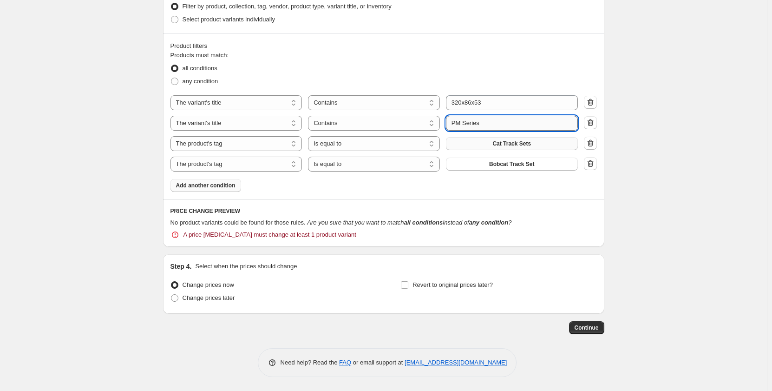
click at [454, 125] on input "PM Series" at bounding box center [512, 123] width 132 height 15
click at [590, 165] on icon "button" at bounding box center [590, 163] width 6 height 7
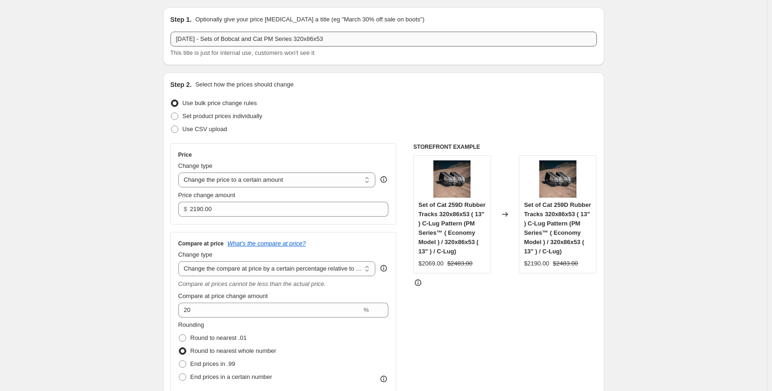
scroll to position [27, 0]
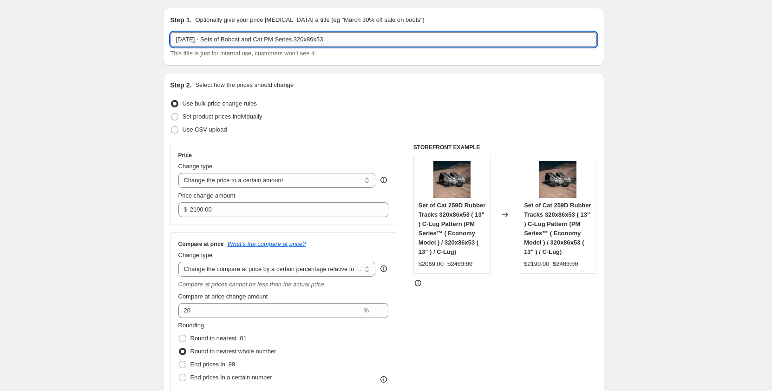
click at [253, 39] on input "[DATE] - Sets of Bobcat and Cat PM Series 320x86x53" at bounding box center [383, 39] width 426 height 15
drag, startPoint x: 269, startPoint y: 39, endPoint x: 234, endPoint y: 40, distance: 35.3
click at [234, 40] on input "[DATE] - Sets of Bobcat and Cat PM Series 320x86x53" at bounding box center [383, 39] width 426 height 15
type input "[DATE] - Sets of CAT PM Series 320x86x53"
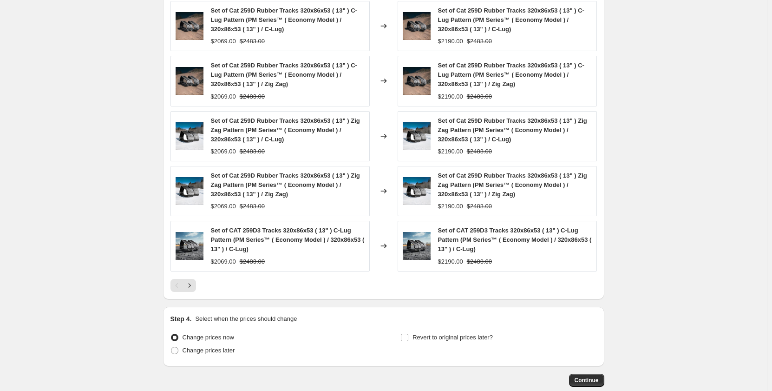
scroll to position [740, 0]
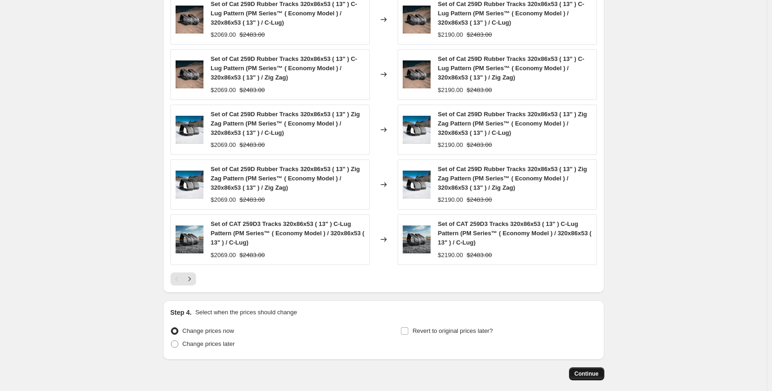
click at [582, 375] on span "Continue" at bounding box center [587, 373] width 24 height 7
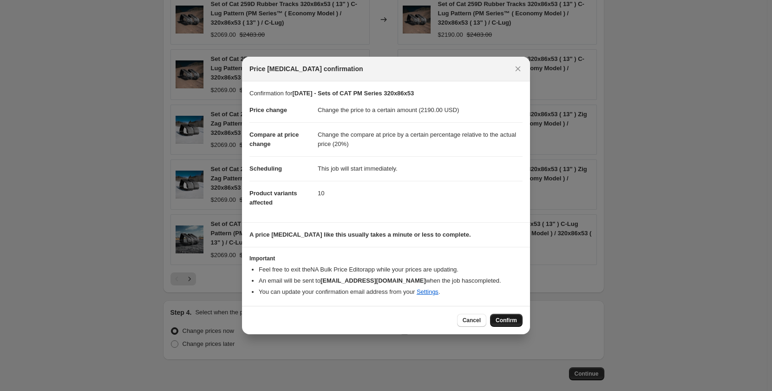
click at [510, 321] on span "Confirm" at bounding box center [506, 319] width 21 height 7
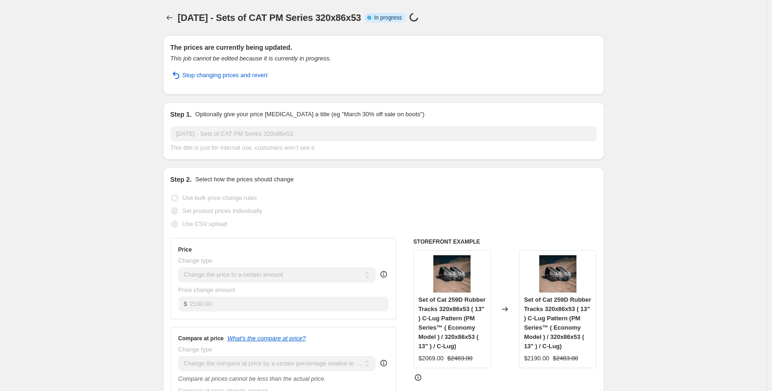
select select "pp"
select select "title"
select select "contains"
select select "title"
select select "contains"
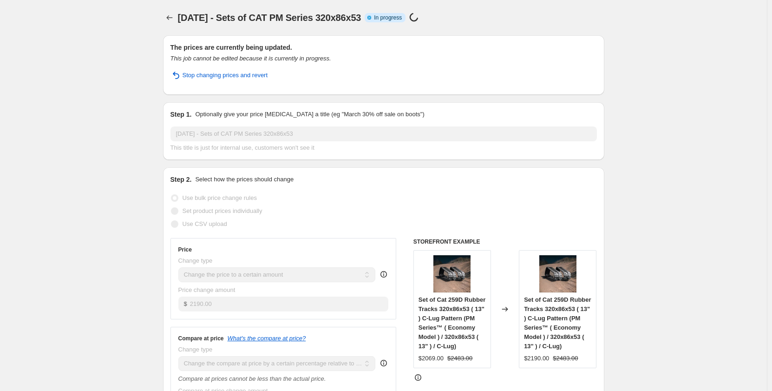
select select "tag"
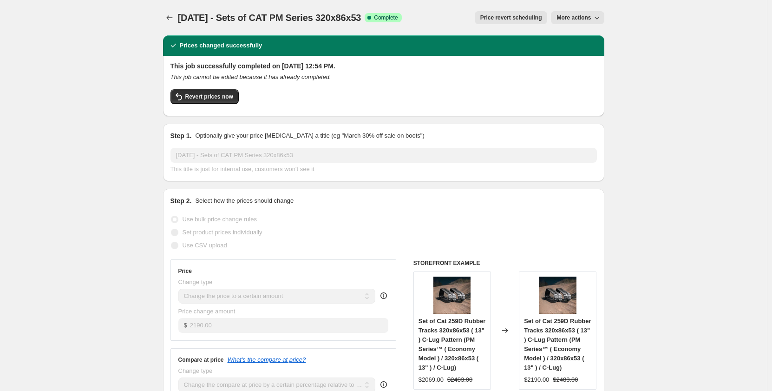
click at [572, 17] on span "More actions" at bounding box center [573, 17] width 34 height 7
click at [576, 38] on span "Copy to new job" at bounding box center [579, 36] width 43 height 7
select select "pp"
select select "title"
select select "contains"
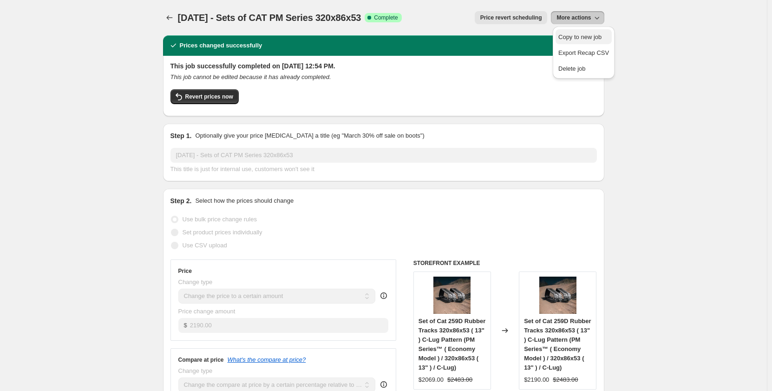
select select "title"
select select "contains"
select select "tag"
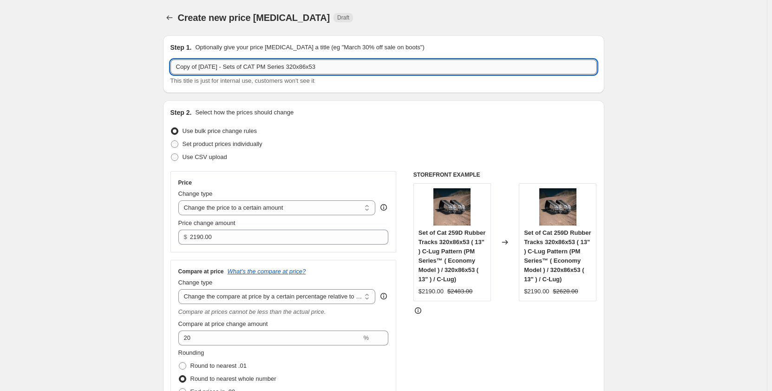
drag, startPoint x: 270, startPoint y: 65, endPoint x: 259, endPoint y: 66, distance: 11.2
click at [259, 66] on input "Copy of [DATE] - Sets of CAT PM Series 320x86x53" at bounding box center [383, 66] width 426 height 15
drag, startPoint x: 203, startPoint y: 70, endPoint x: 131, endPoint y: 79, distance: 73.1
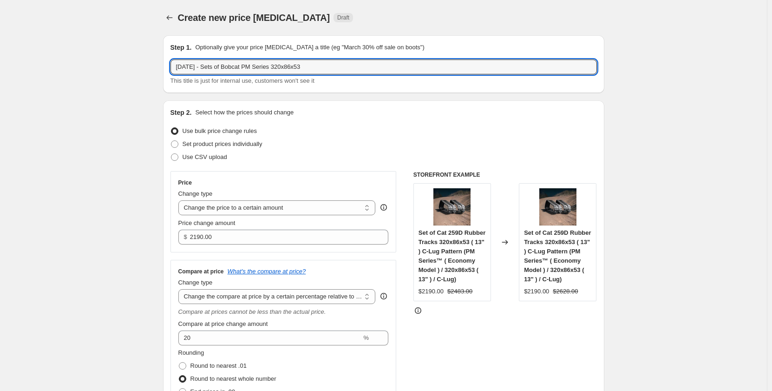
type input "[DATE] - Sets of Bobcat PM Series 320x86x53"
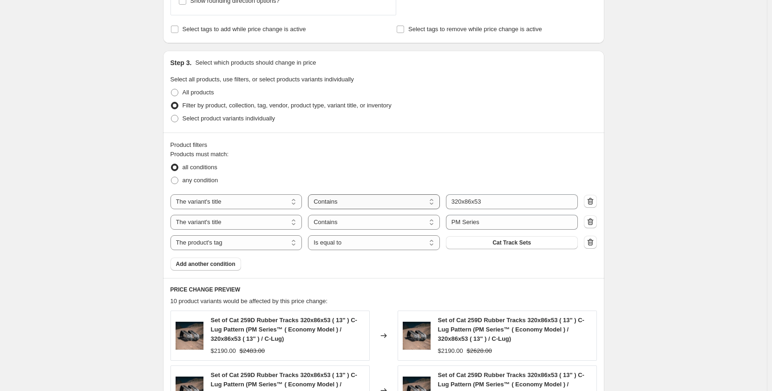
scroll to position [449, 0]
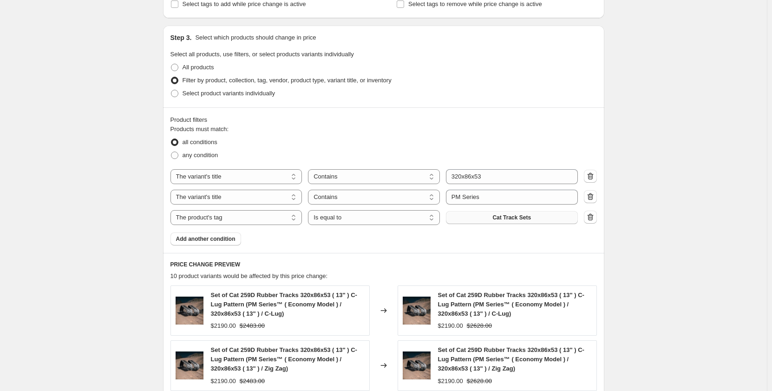
click at [553, 217] on button "Cat Track Sets" at bounding box center [512, 217] width 132 height 13
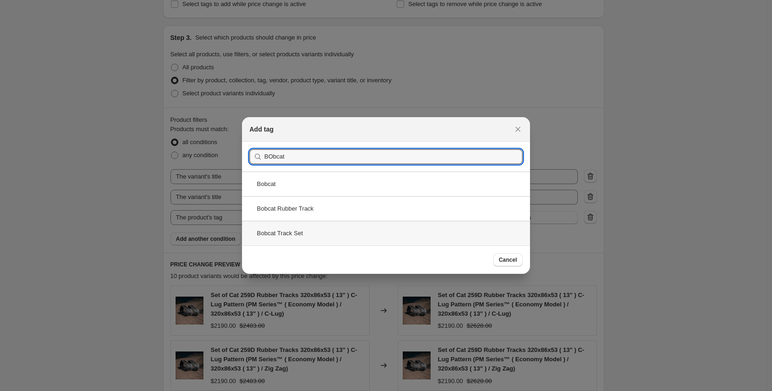
type input "BObcat"
click at [312, 234] on div "Bobcat Track Set" at bounding box center [386, 233] width 288 height 25
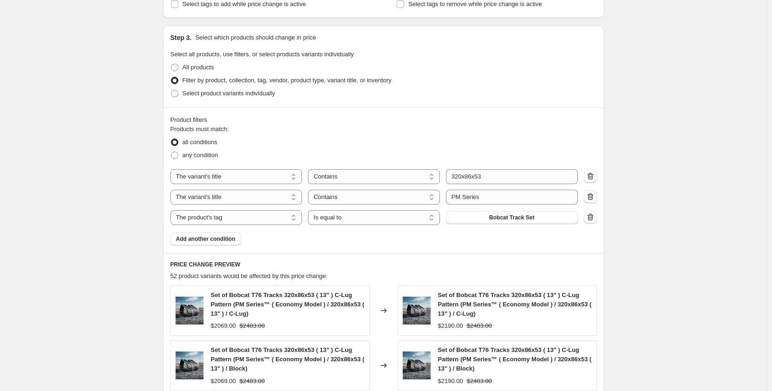
click at [120, 235] on div "Create new price [MEDICAL_DATA]. This page is ready Create new price [MEDICAL_D…" at bounding box center [383, 139] width 767 height 1177
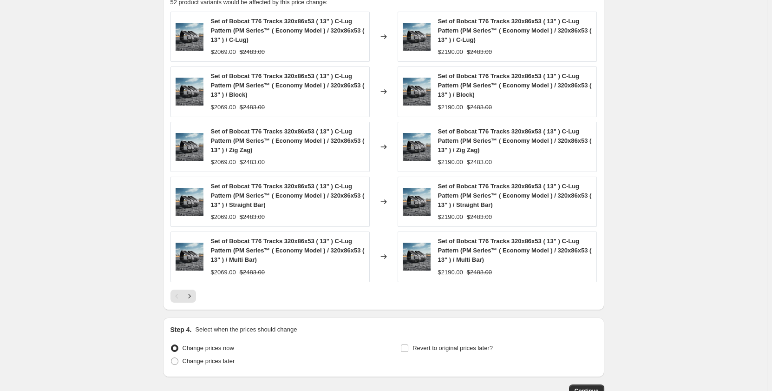
scroll to position [786, 0]
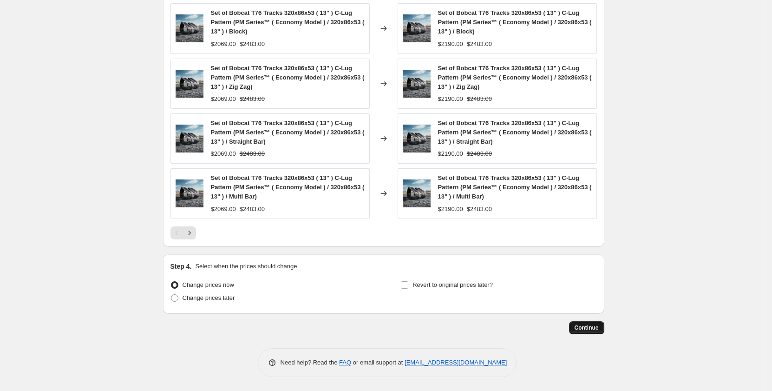
click at [598, 327] on span "Continue" at bounding box center [587, 327] width 24 height 7
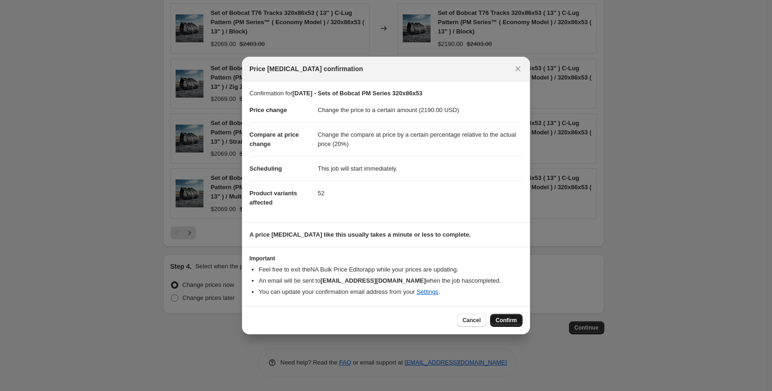
click at [505, 318] on span "Confirm" at bounding box center [506, 319] width 21 height 7
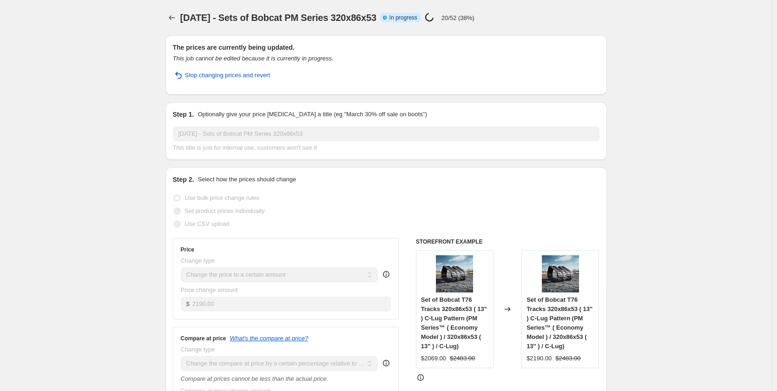
select select "pp"
select select "title"
select select "contains"
select select "title"
select select "contains"
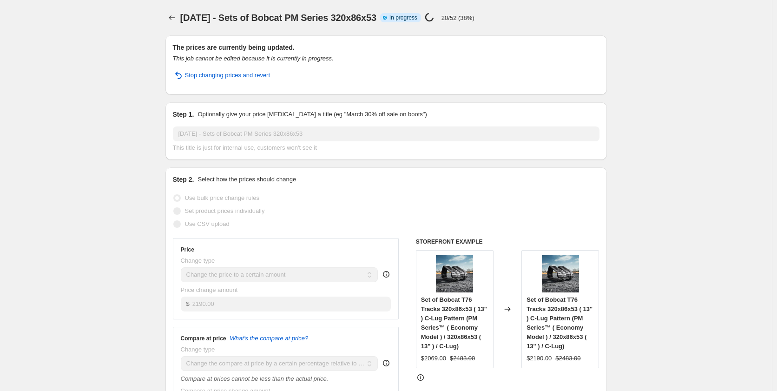
select select "tag"
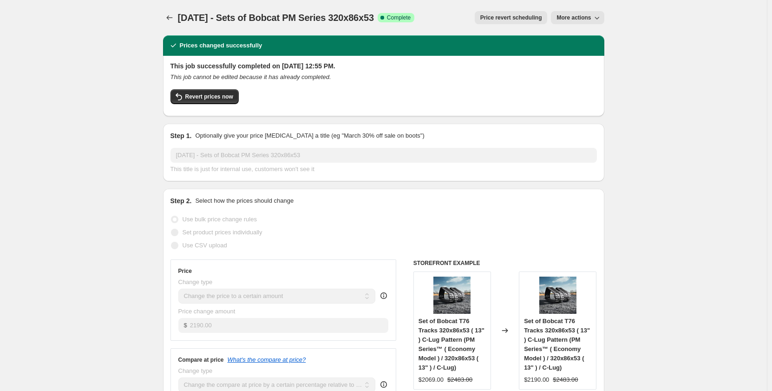
click at [573, 15] on span "More actions" at bounding box center [573, 17] width 34 height 7
click at [572, 36] on span "Copy to new job" at bounding box center [579, 36] width 43 height 7
select select "pp"
select select "title"
select select "contains"
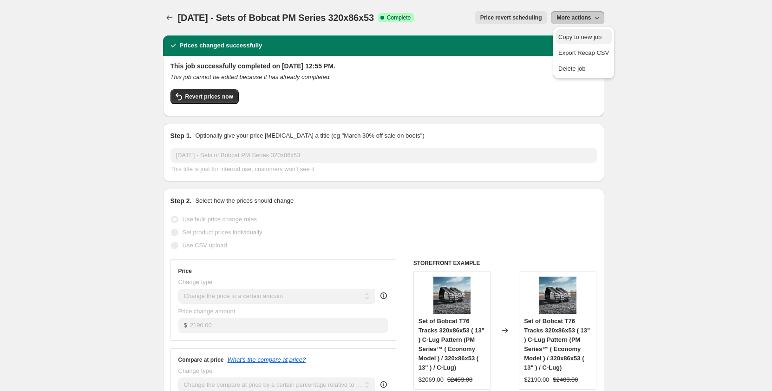
select select "title"
select select "contains"
select select "tag"
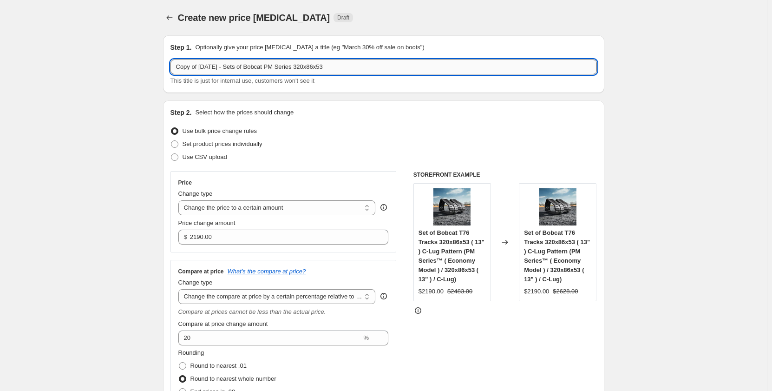
click at [287, 68] on input "Copy of [DATE] - Sets of Bobcat PM Series 320x86x53" at bounding box center [383, 66] width 426 height 15
drag, startPoint x: 203, startPoint y: 65, endPoint x: 149, endPoint y: 74, distance: 54.5
type input "[DATE] - Sets of Bobcat PR Series 320x86x53"
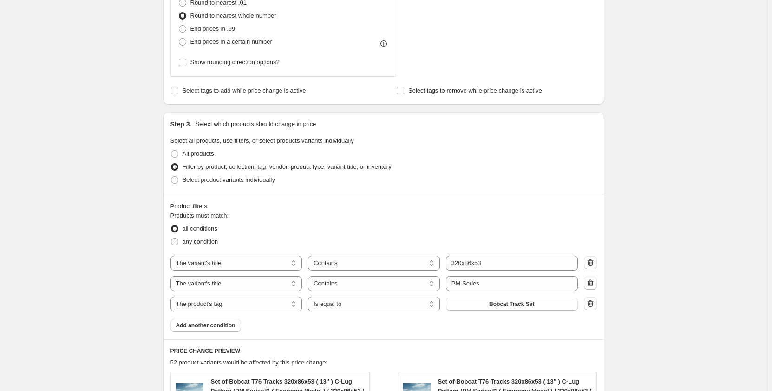
scroll to position [403, 0]
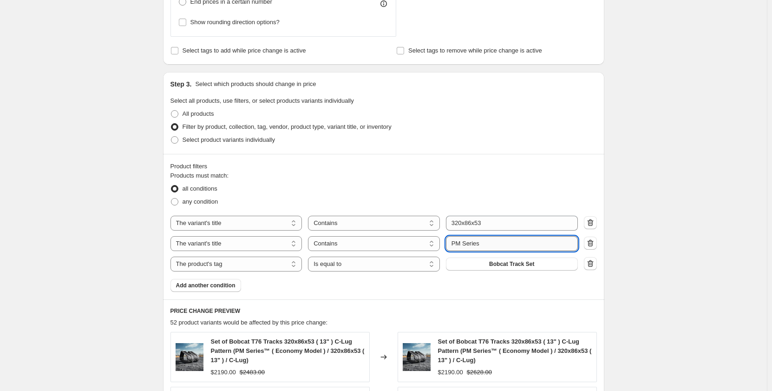
click at [462, 244] on input "PM Series" at bounding box center [512, 243] width 132 height 15
type input "PR Series"
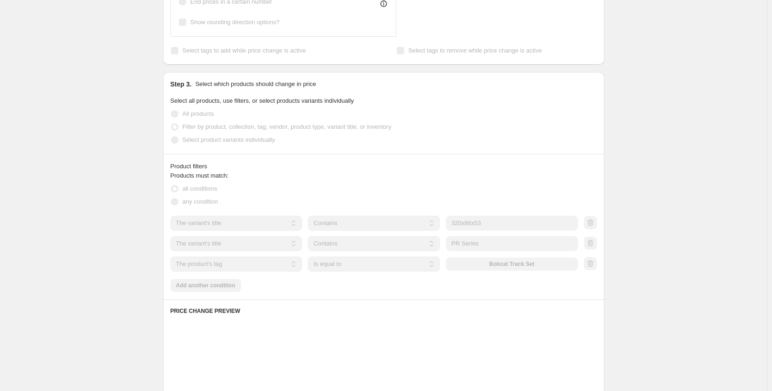
click at [92, 254] on div "Create new price [MEDICAL_DATA]. This page is ready Create new price [MEDICAL_D…" at bounding box center [383, 154] width 767 height 1115
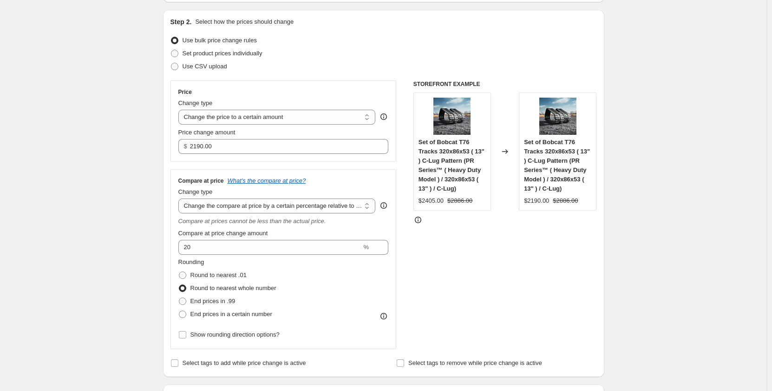
scroll to position [78, 0]
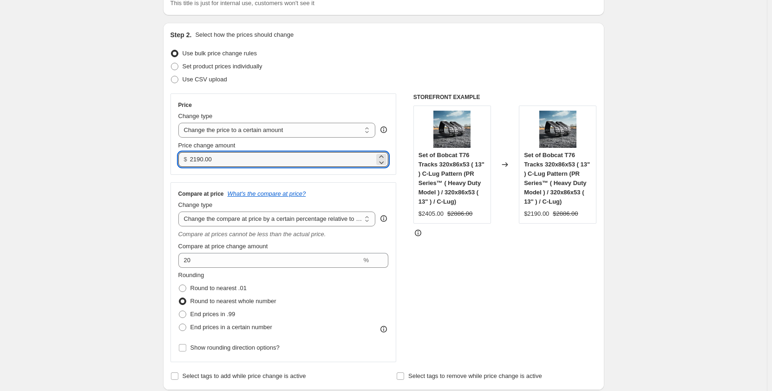
drag, startPoint x: 223, startPoint y: 158, endPoint x: 162, endPoint y: 160, distance: 60.9
click at [241, 160] on input "2190.00" at bounding box center [282, 159] width 184 height 15
drag, startPoint x: 241, startPoint y: 160, endPoint x: 162, endPoint y: 167, distance: 78.9
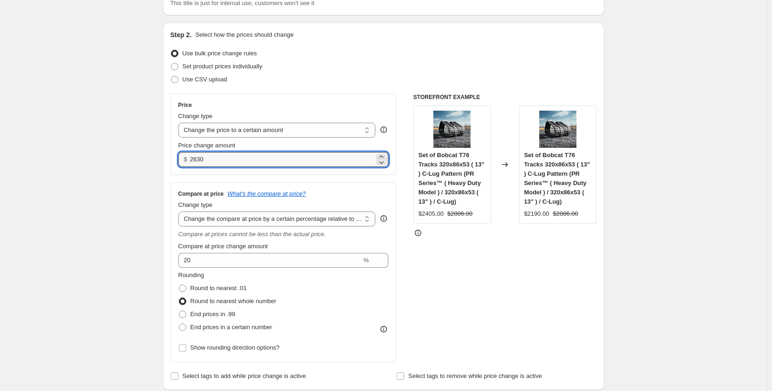
type input "2630.00"
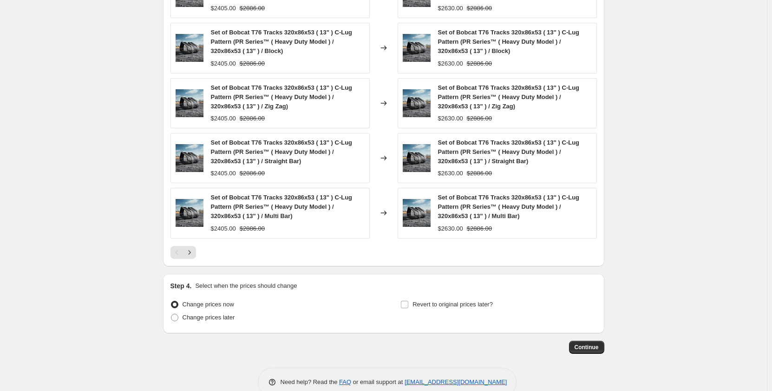
scroll to position [786, 0]
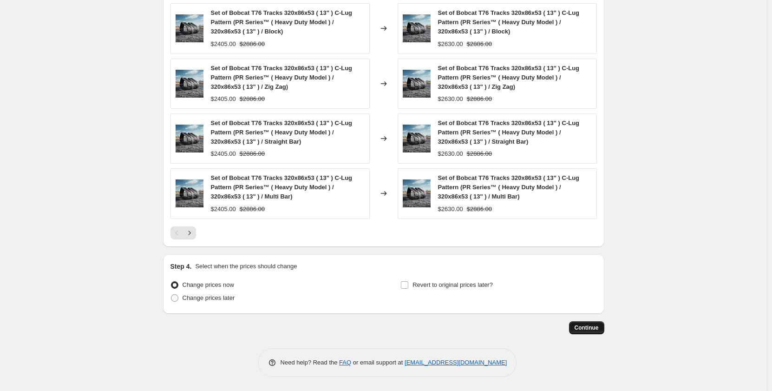
click at [579, 327] on span "Continue" at bounding box center [587, 327] width 24 height 7
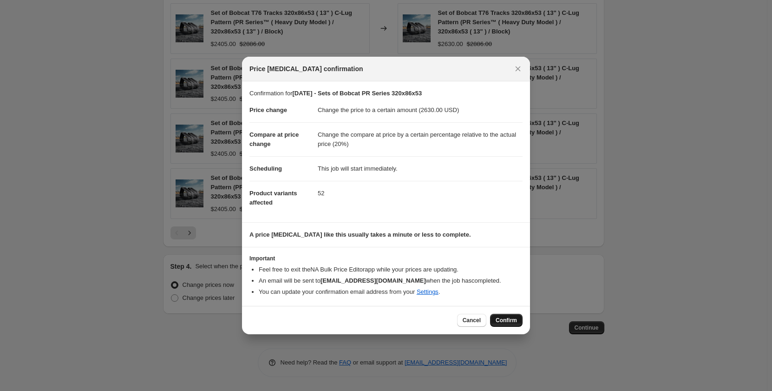
click at [501, 320] on span "Confirm" at bounding box center [506, 319] width 21 height 7
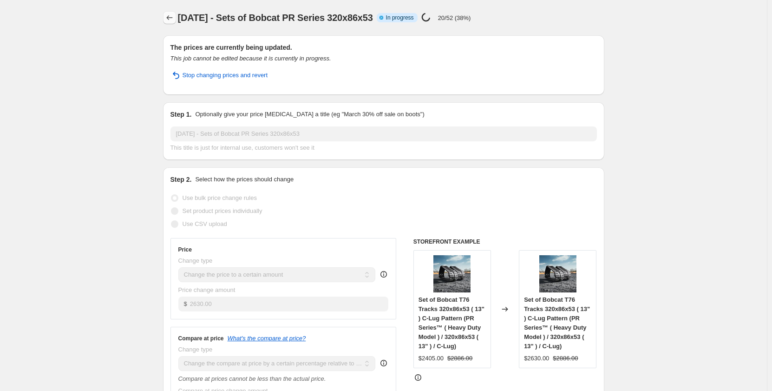
select select "pp"
select select "title"
select select "contains"
select select "title"
select select "contains"
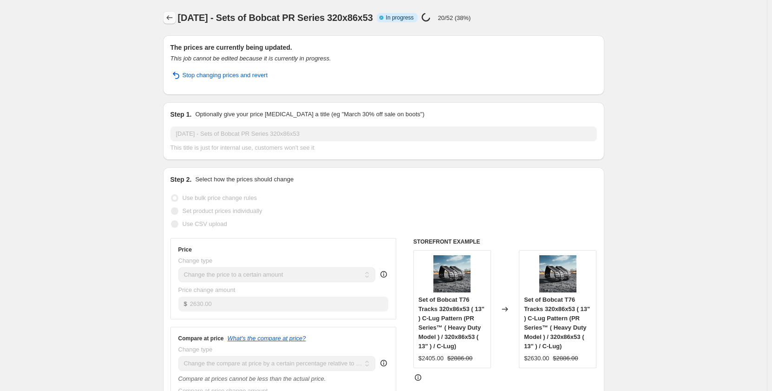
select select "tag"
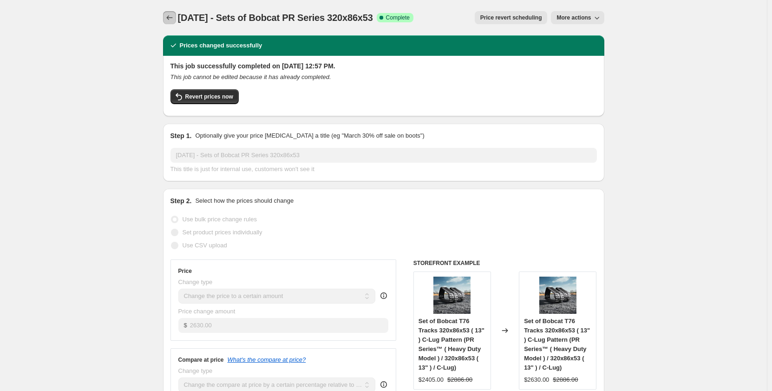
click at [170, 18] on icon "Price change jobs" at bounding box center [169, 17] width 9 height 9
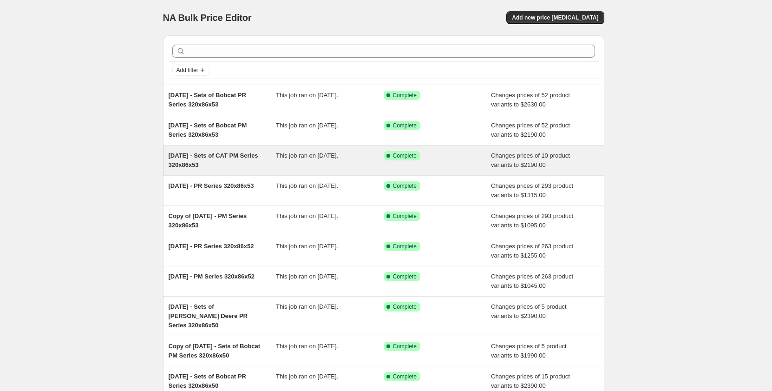
click at [296, 167] on div "This job ran on [DATE]." at bounding box center [330, 160] width 108 height 19
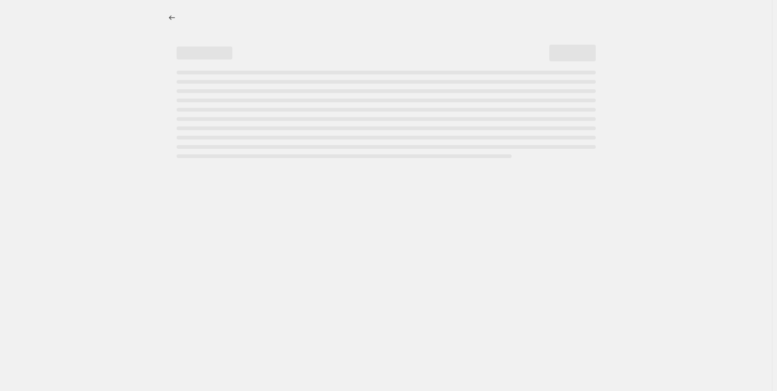
select select "pp"
select select "title"
select select "contains"
select select "title"
select select "contains"
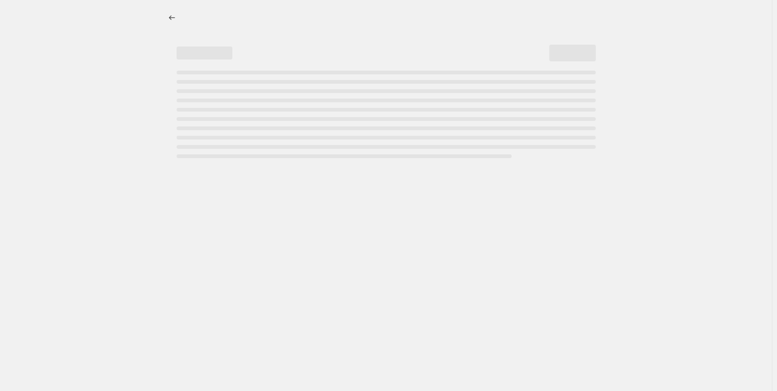
select select "tag"
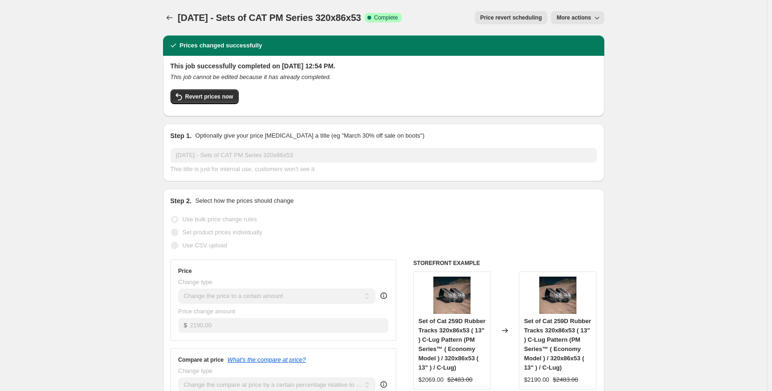
click at [573, 20] on span "More actions" at bounding box center [573, 17] width 34 height 7
click at [569, 38] on span "Copy to new job" at bounding box center [579, 36] width 43 height 7
select select "pp"
select select "title"
select select "contains"
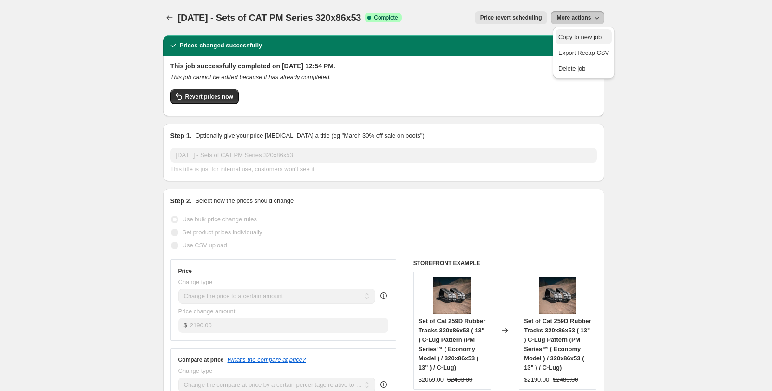
select select "title"
select select "contains"
select select "tag"
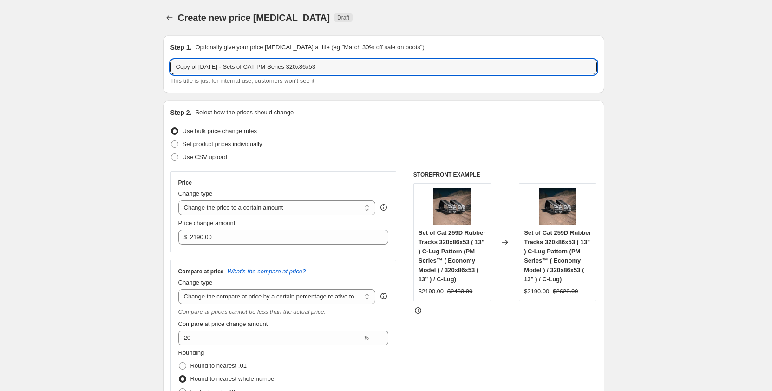
drag, startPoint x: 204, startPoint y: 67, endPoint x: 162, endPoint y: 69, distance: 42.3
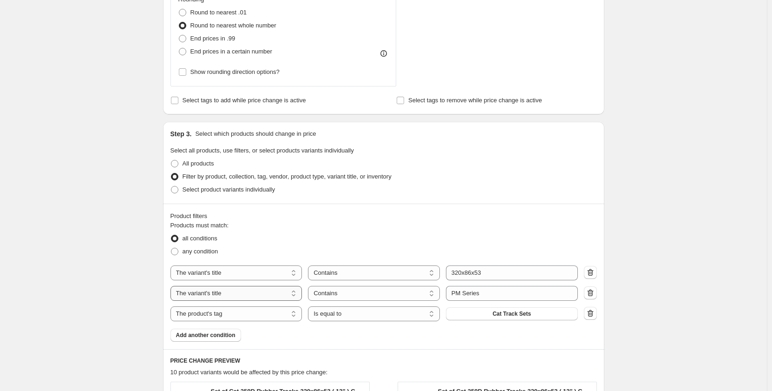
scroll to position [449, 0]
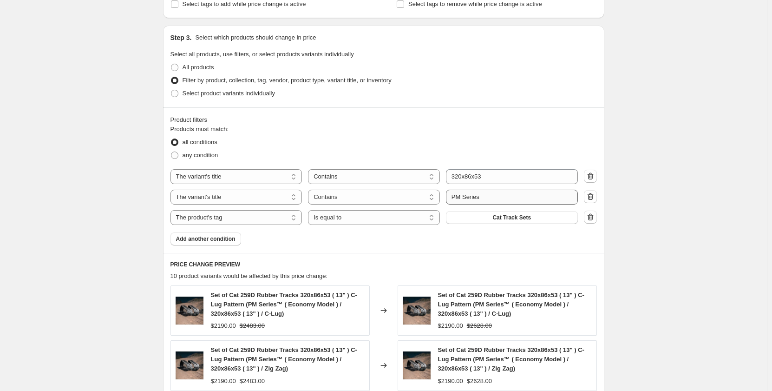
type input "[DATE] - Sets of CAT PM Series 320x86x53"
click at [464, 198] on input "PM Series" at bounding box center [512, 197] width 132 height 15
type input "PR Series"
click at [54, 225] on div "Create new price [MEDICAL_DATA]. This page is ready Create new price [MEDICAL_D…" at bounding box center [383, 139] width 767 height 1177
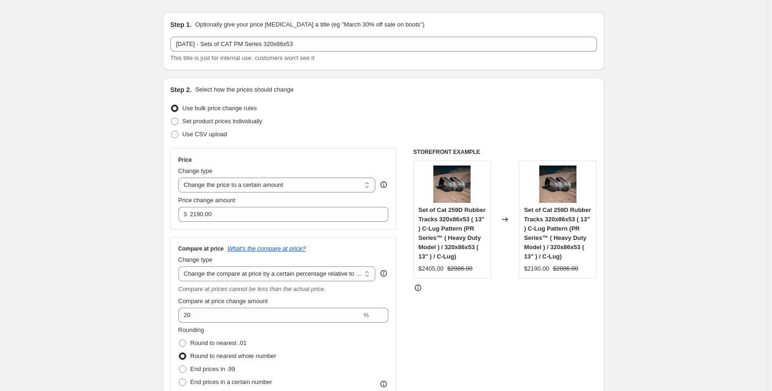
scroll to position [0, 0]
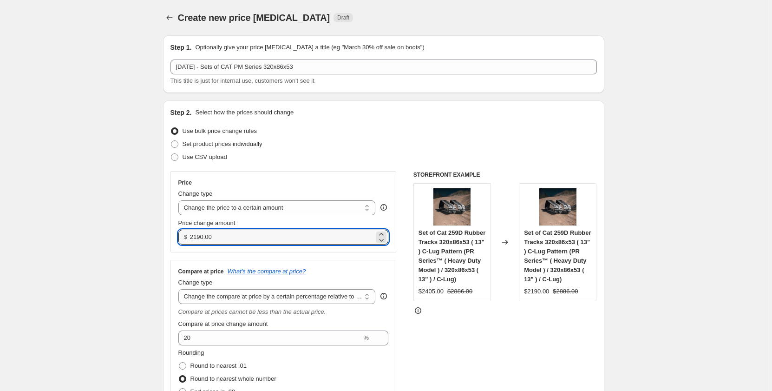
drag, startPoint x: 216, startPoint y: 236, endPoint x: 175, endPoint y: 242, distance: 42.1
click at [175, 242] on div "Price Change type Change the price to a certain amount Change the price by a ce…" at bounding box center [283, 211] width 226 height 81
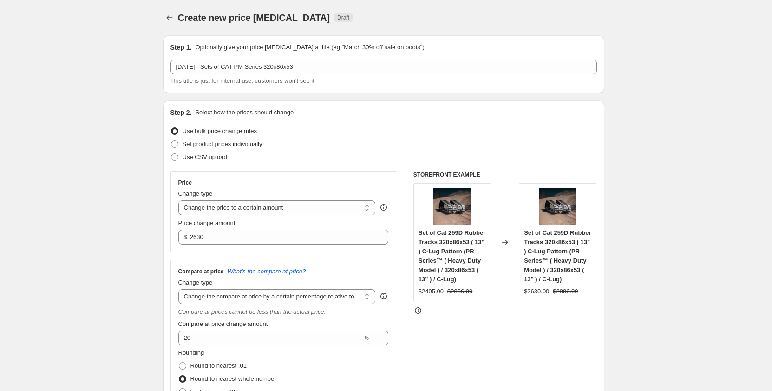
type input "2630.00"
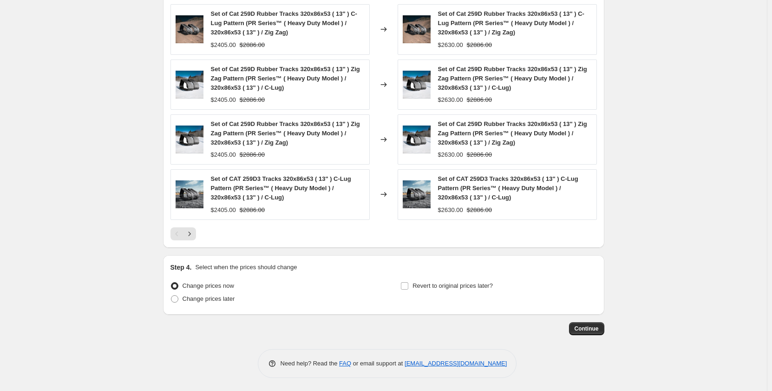
scroll to position [786, 0]
click at [589, 328] on span "Continue" at bounding box center [587, 327] width 24 height 7
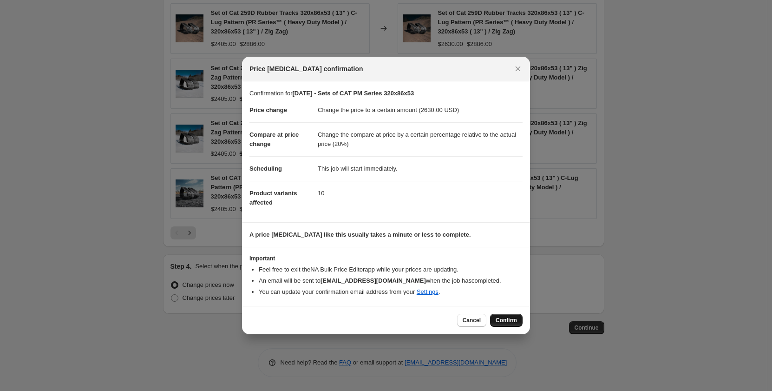
click at [502, 321] on span "Confirm" at bounding box center [506, 319] width 21 height 7
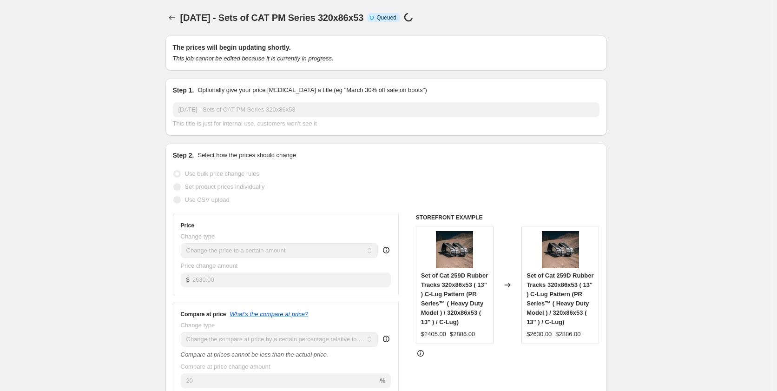
select select "pp"
select select "title"
select select "contains"
select select "title"
select select "contains"
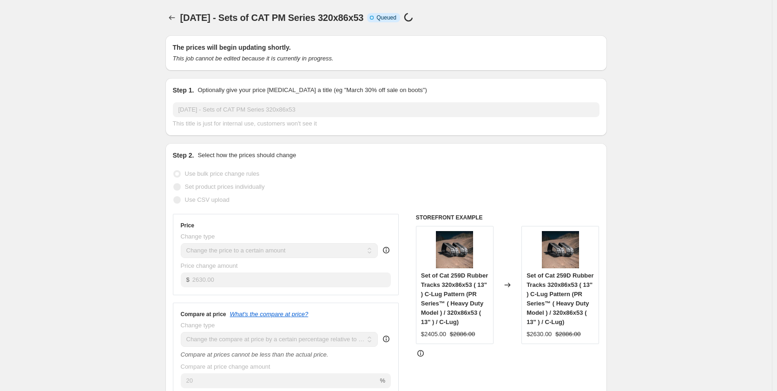
select select "tag"
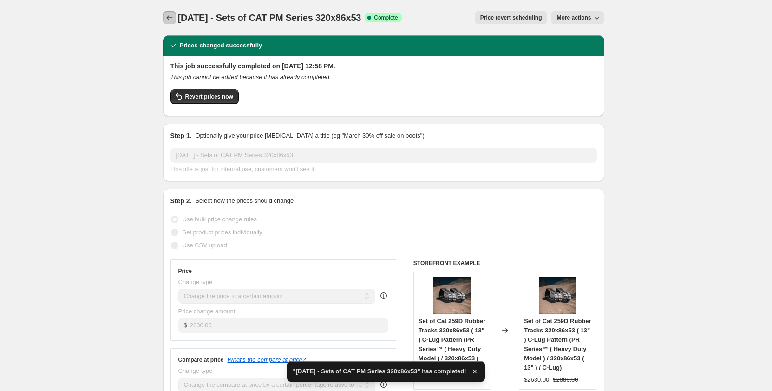
click at [171, 20] on icon "Price change jobs" at bounding box center [169, 17] width 9 height 9
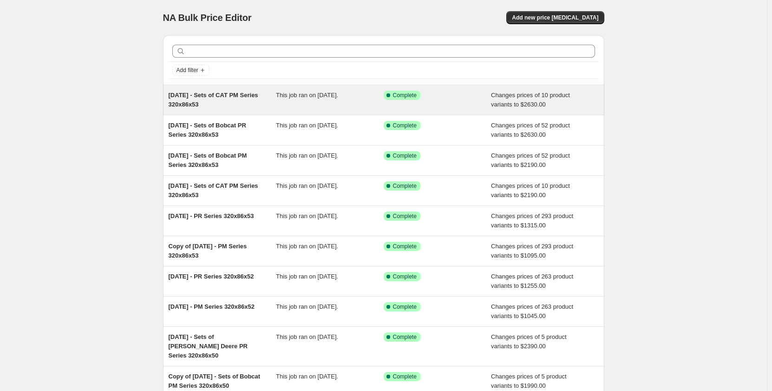
click at [268, 113] on div "[DATE] - Sets of CAT PM Series 320x86x53 This job ran on [DATE]. Success Comple…" at bounding box center [383, 100] width 441 height 30
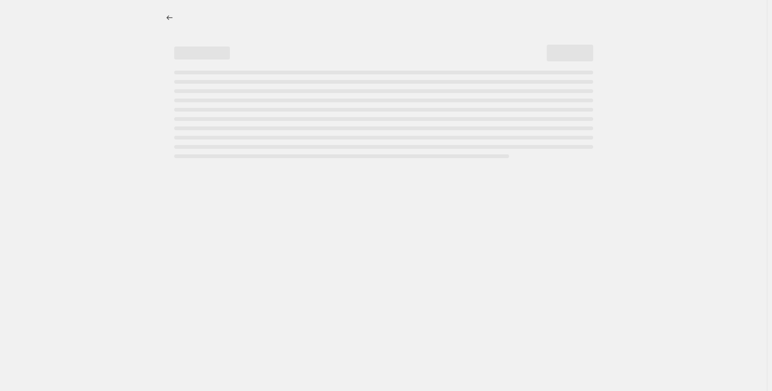
select select "pp"
select select "title"
select select "contains"
select select "title"
select select "contains"
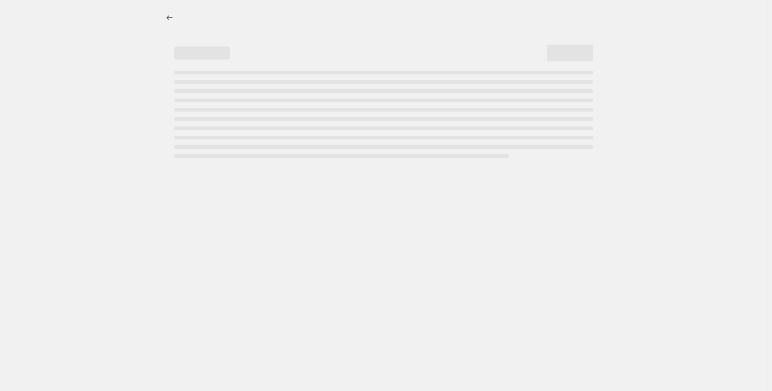
select select "tag"
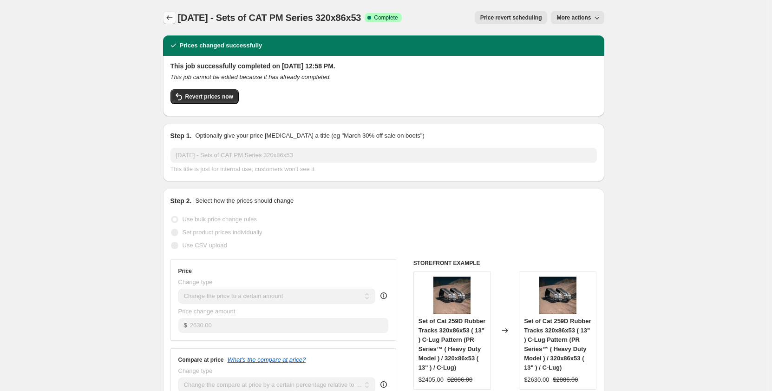
click at [173, 18] on icon "Price change jobs" at bounding box center [169, 17] width 9 height 9
